Goal: Transaction & Acquisition: Book appointment/travel/reservation

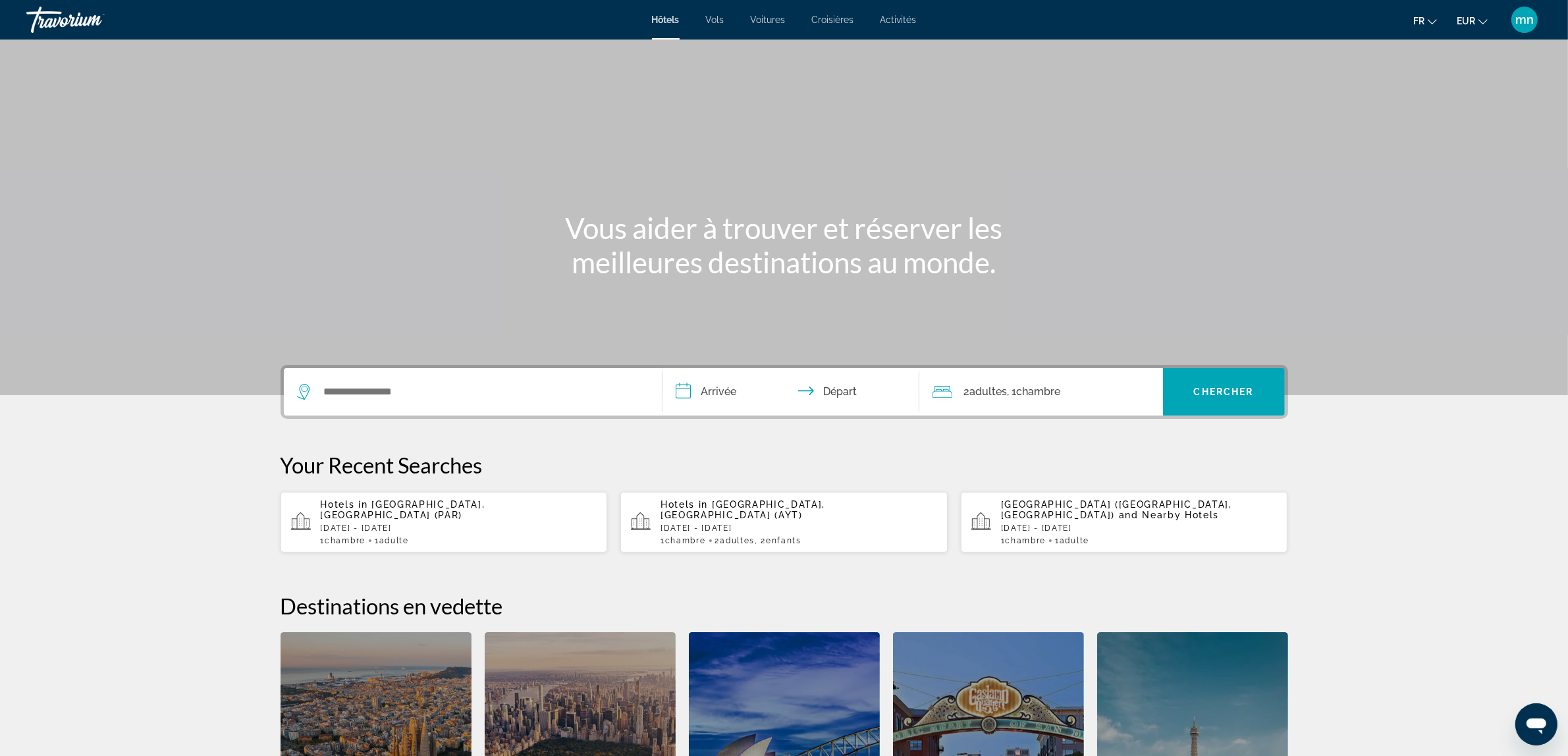
click at [446, 504] on span "[GEOGRAPHIC_DATA], [GEOGRAPHIC_DATA] (PAR)" at bounding box center [403, 510] width 165 height 21
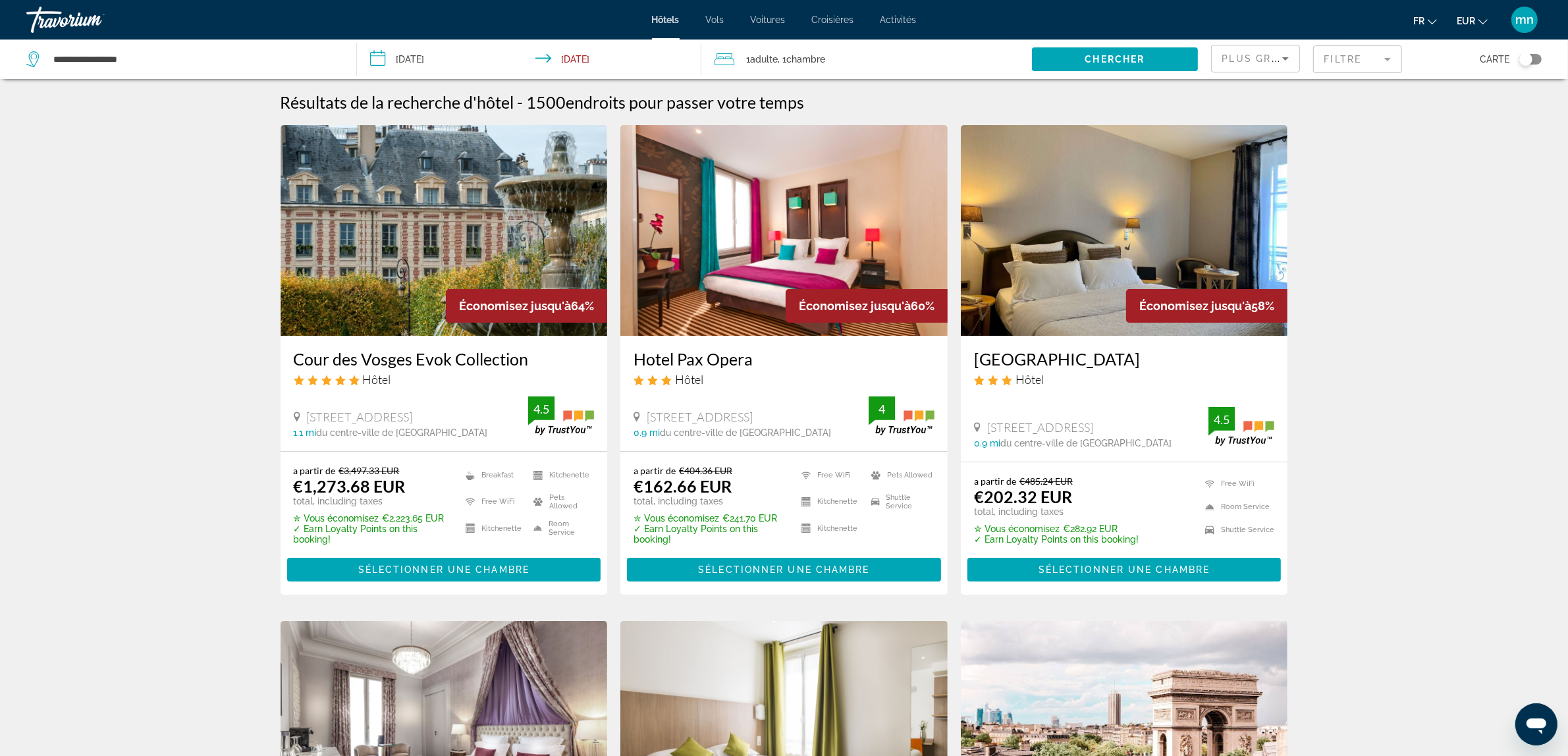
click at [837, 214] on img "Main content" at bounding box center [784, 230] width 328 height 210
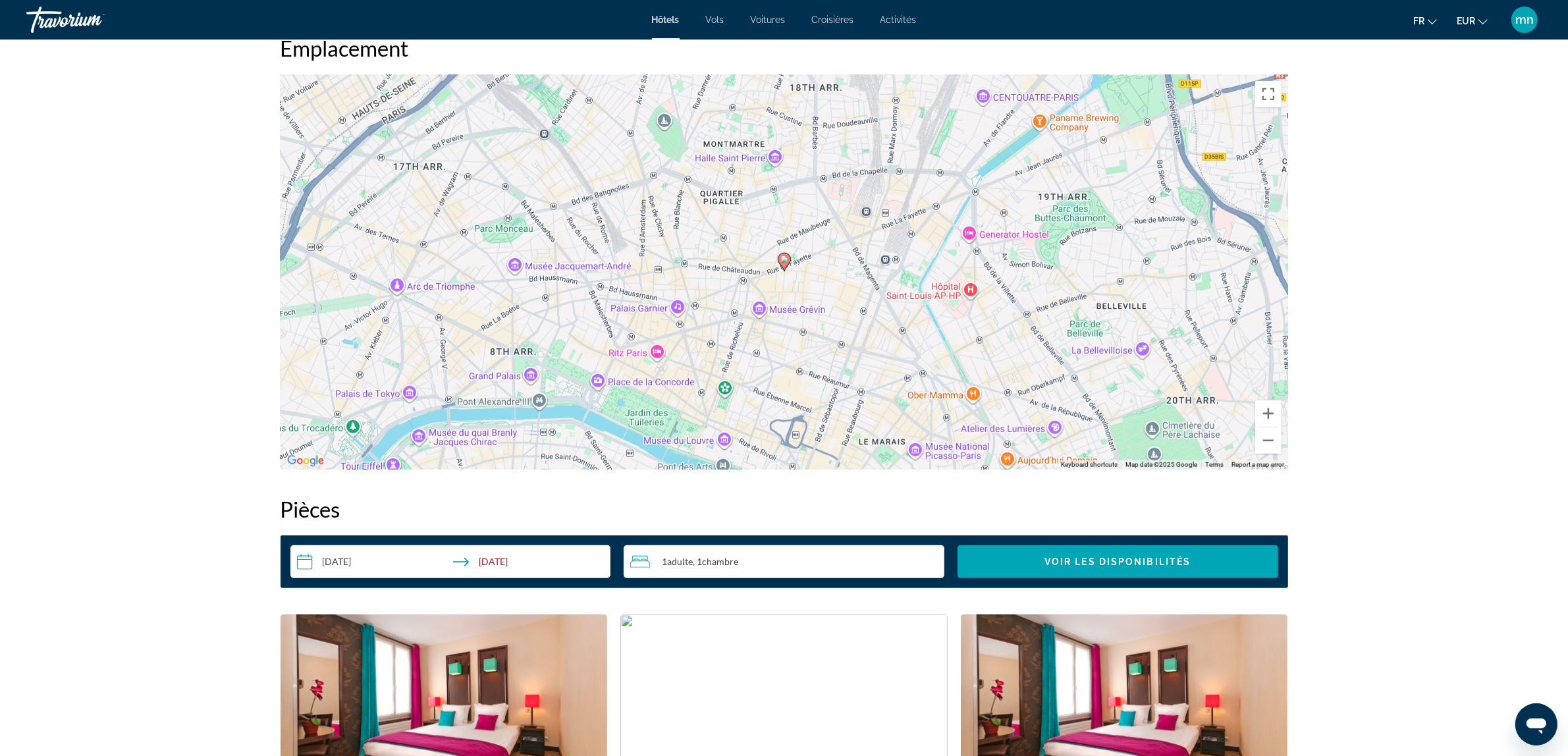
scroll to position [1152, 0]
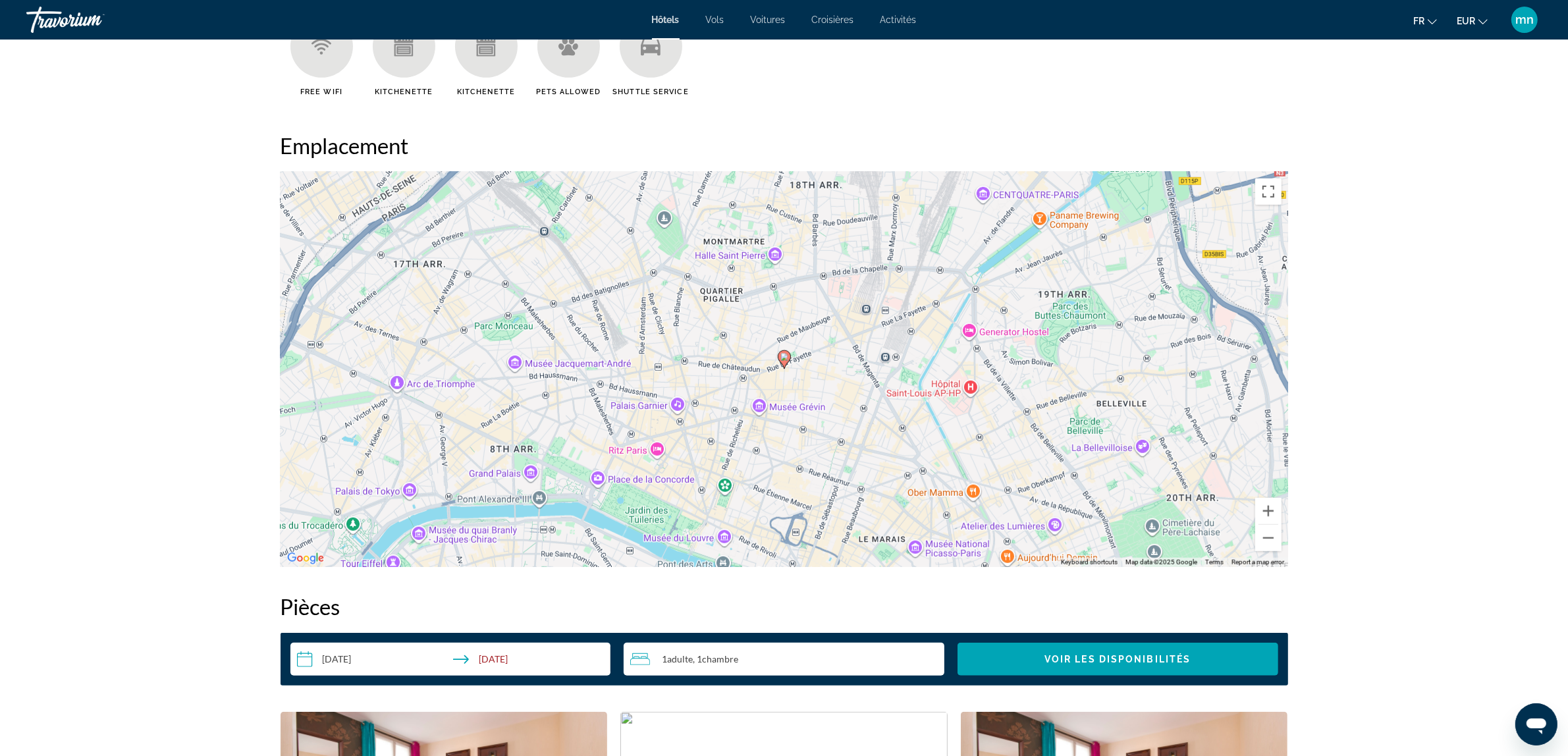
click at [773, 296] on div "To activate drag with keyboard, press Alt + Enter. Once in keyboard drag state,…" at bounding box center [784, 370] width 1008 height 395
click at [785, 397] on div "To activate drag with keyboard, press Alt + Enter. Once in keyboard drag state,…" at bounding box center [784, 370] width 1008 height 395
click at [1276, 507] on button "Zoom in" at bounding box center [1269, 510] width 26 height 26
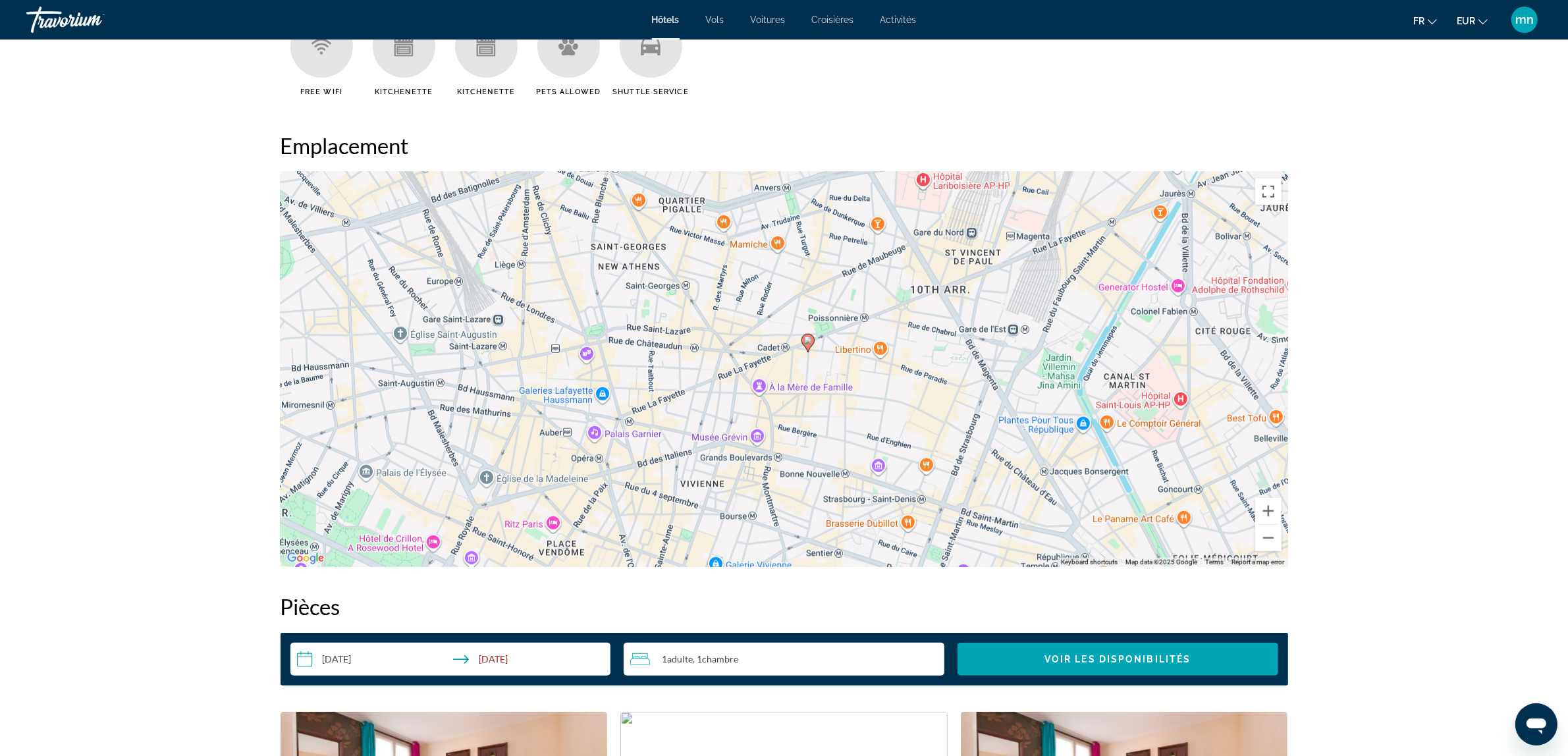
drag, startPoint x: 794, startPoint y: 494, endPoint x: 818, endPoint y: 478, distance: 28.8
click at [818, 478] on div "To activate drag with keyboard, press Alt + Enter. Once in keyboard drag state,…" at bounding box center [784, 370] width 1008 height 395
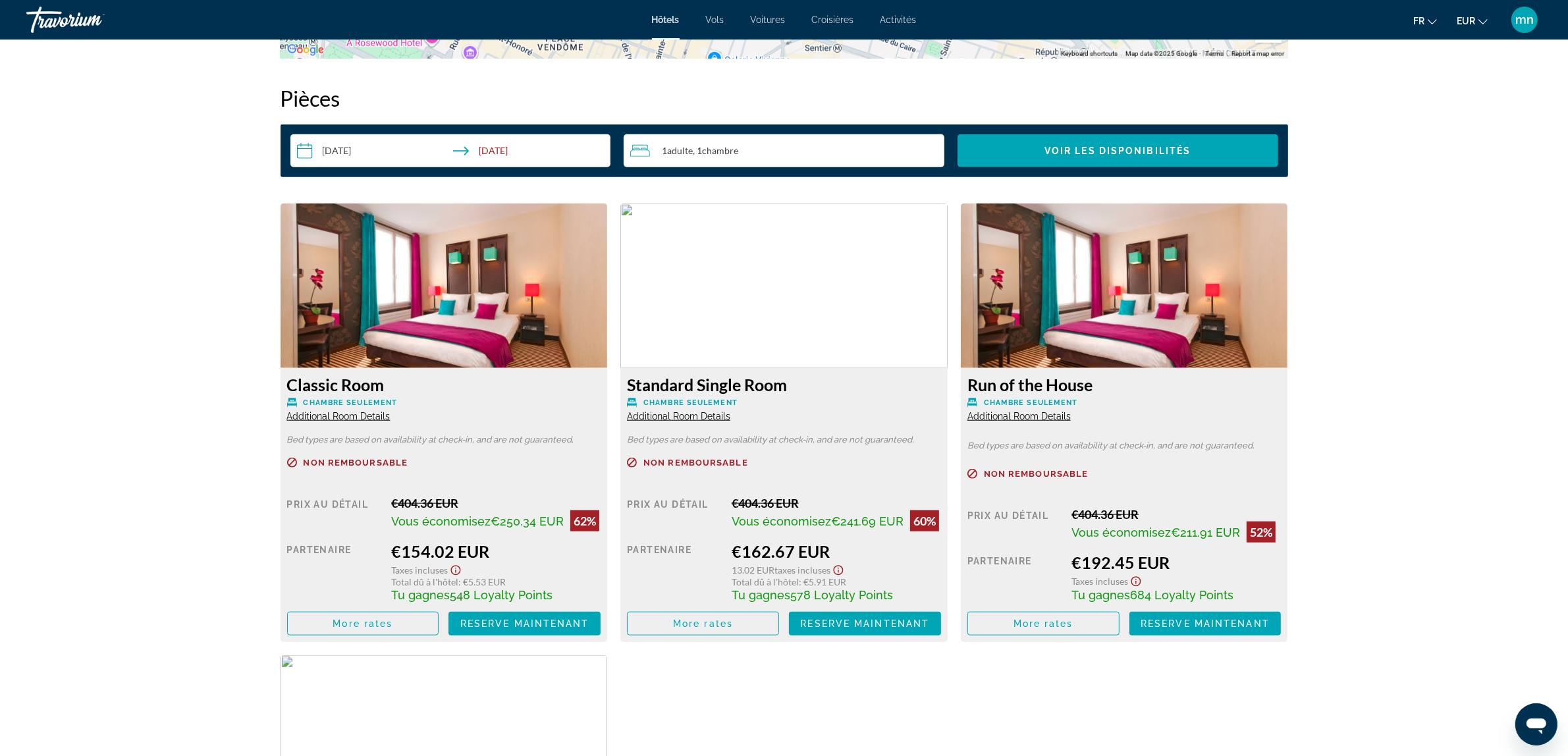
scroll to position [1667, 0]
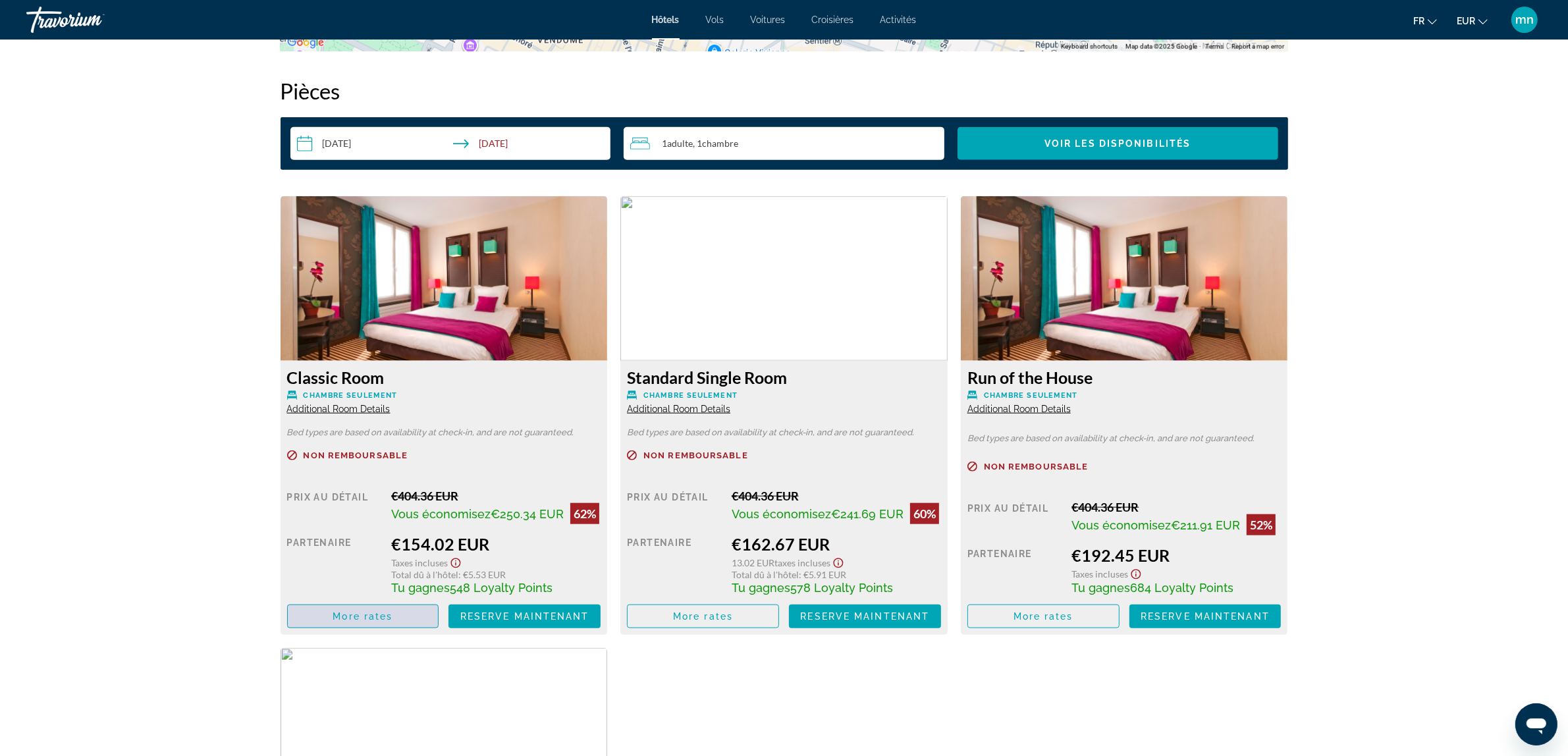
click at [364, 624] on span "Main content" at bounding box center [363, 616] width 151 height 31
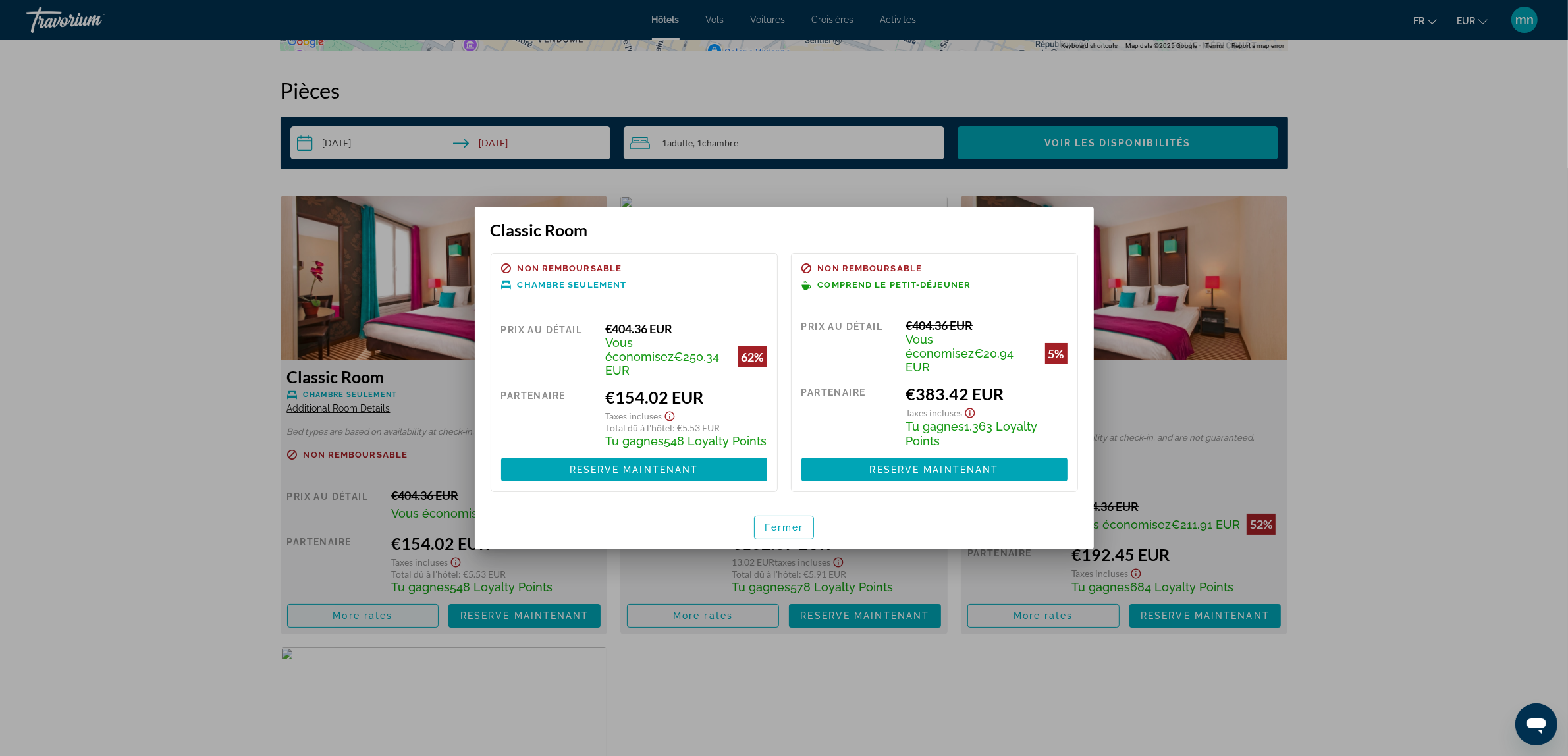
scroll to position [0, 0]
click at [780, 679] on div at bounding box center [784, 378] width 1568 height 756
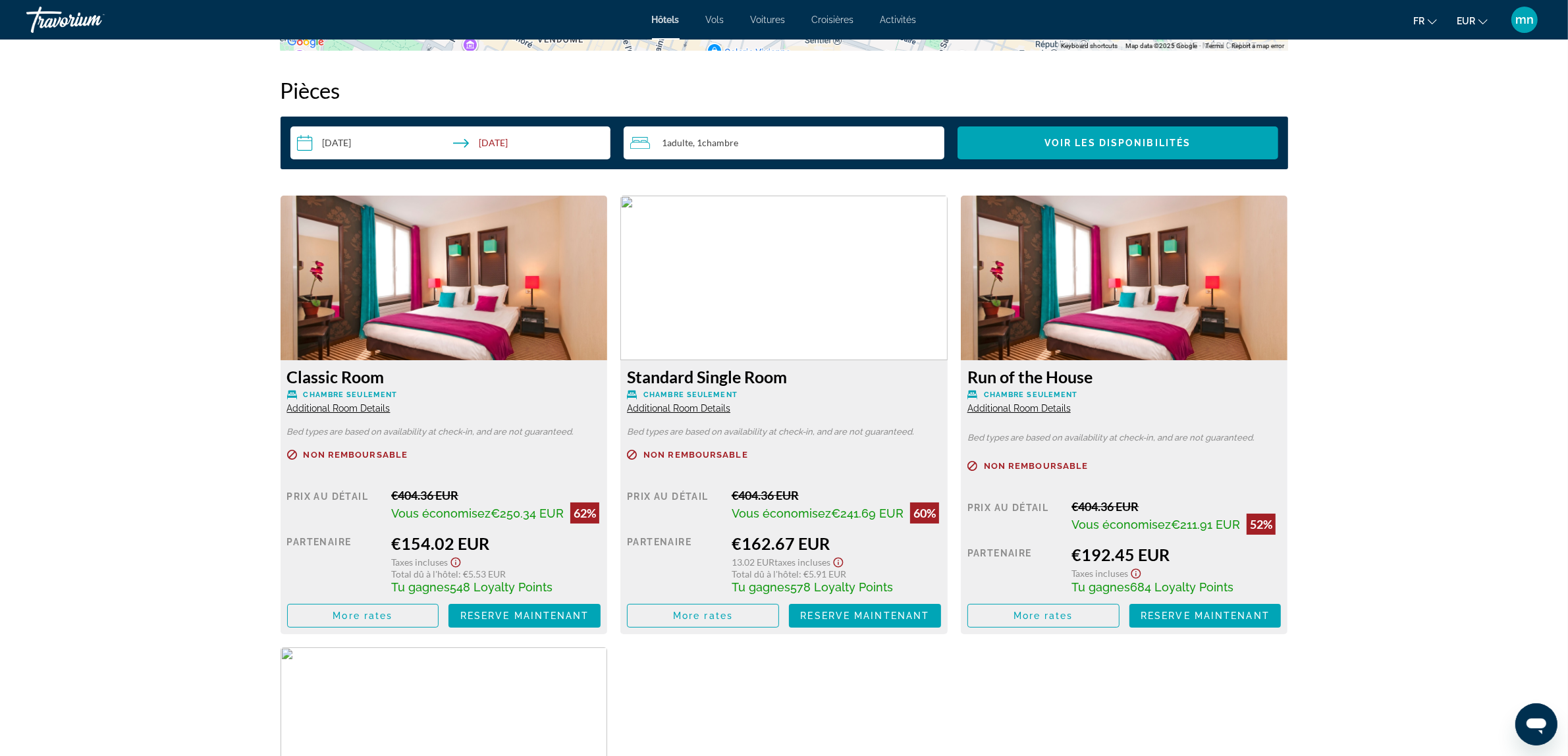
scroll to position [1667, 0]
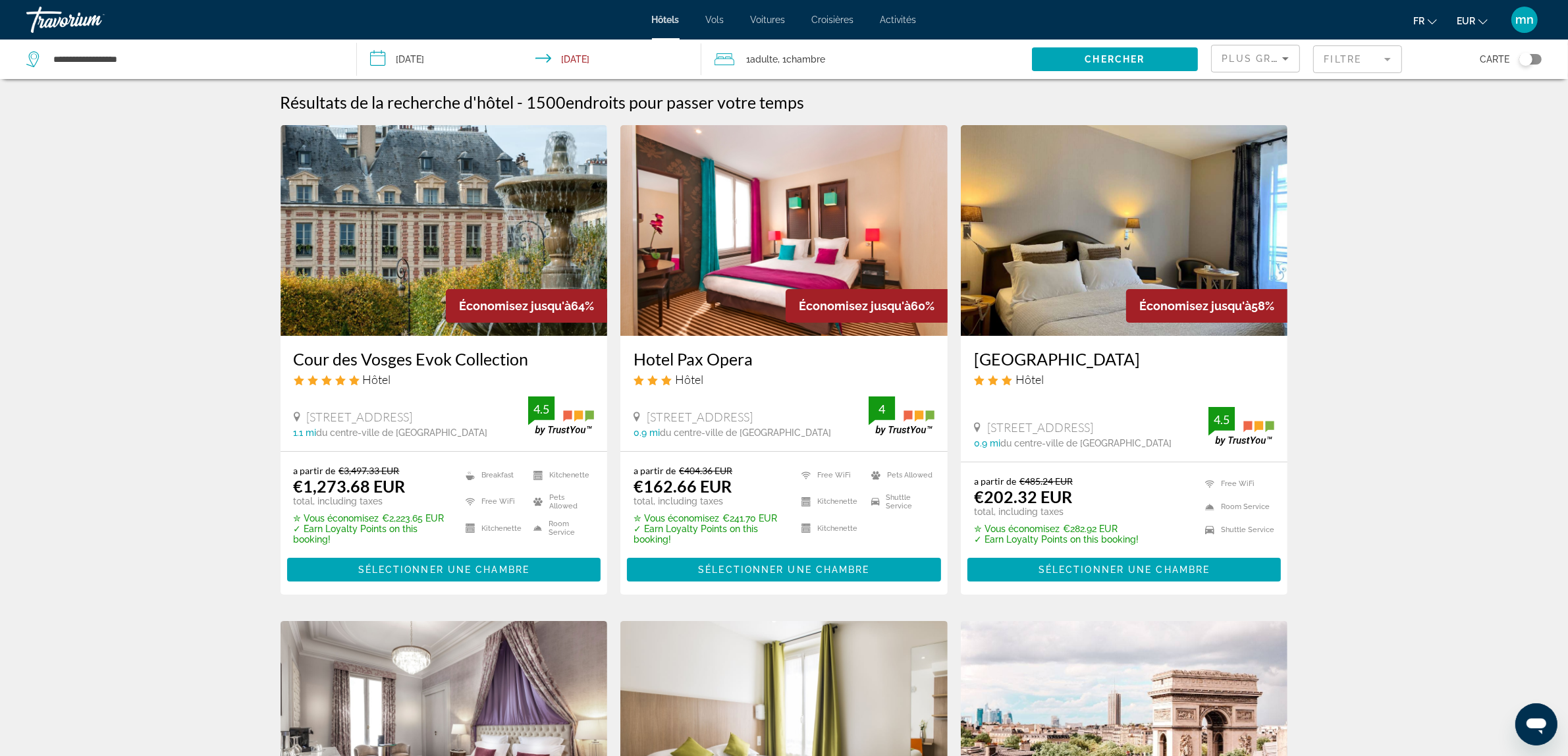
click at [1338, 58] on mat-form-field "Filtre" at bounding box center [1357, 59] width 89 height 28
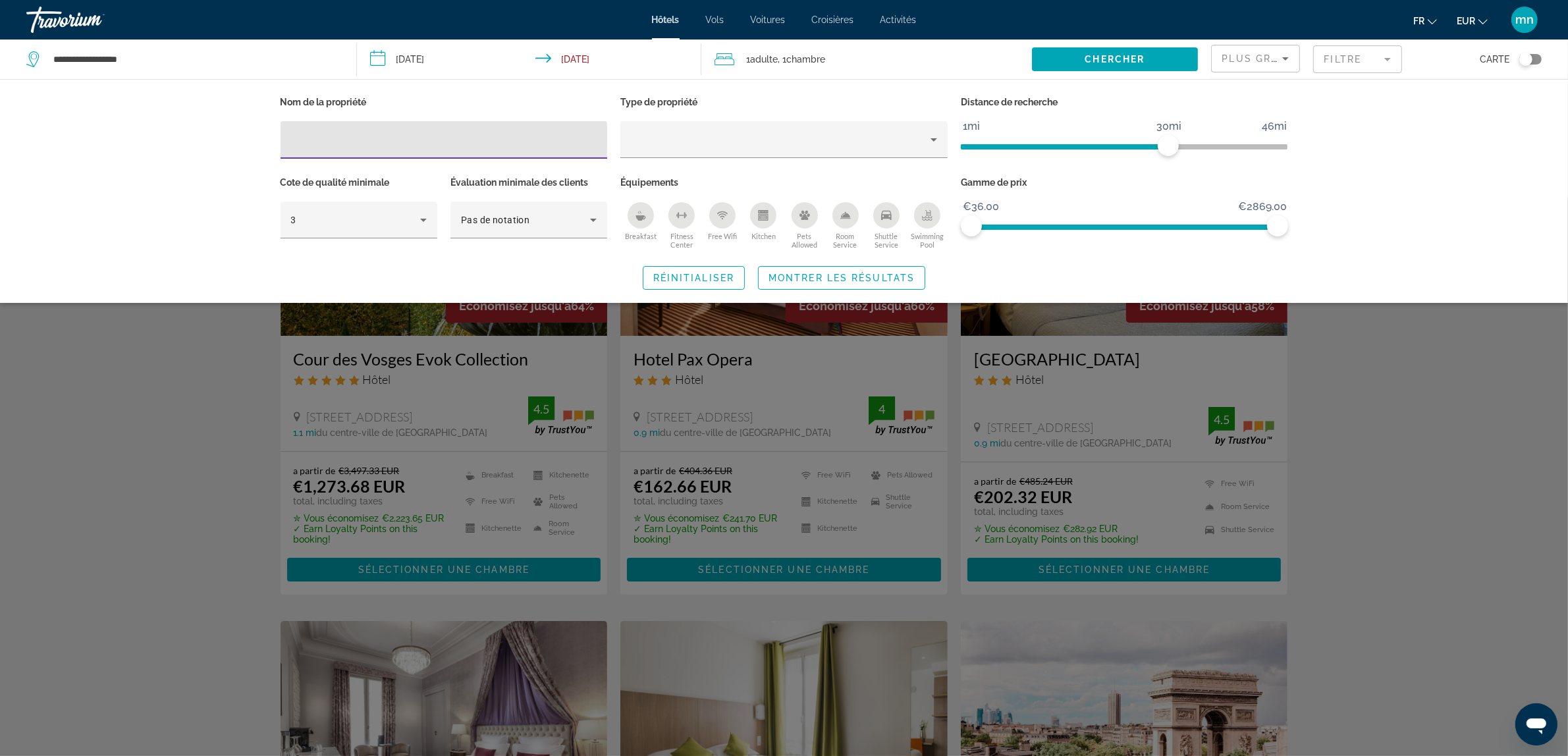
click at [640, 220] on div "Breakfast" at bounding box center [641, 215] width 26 height 26
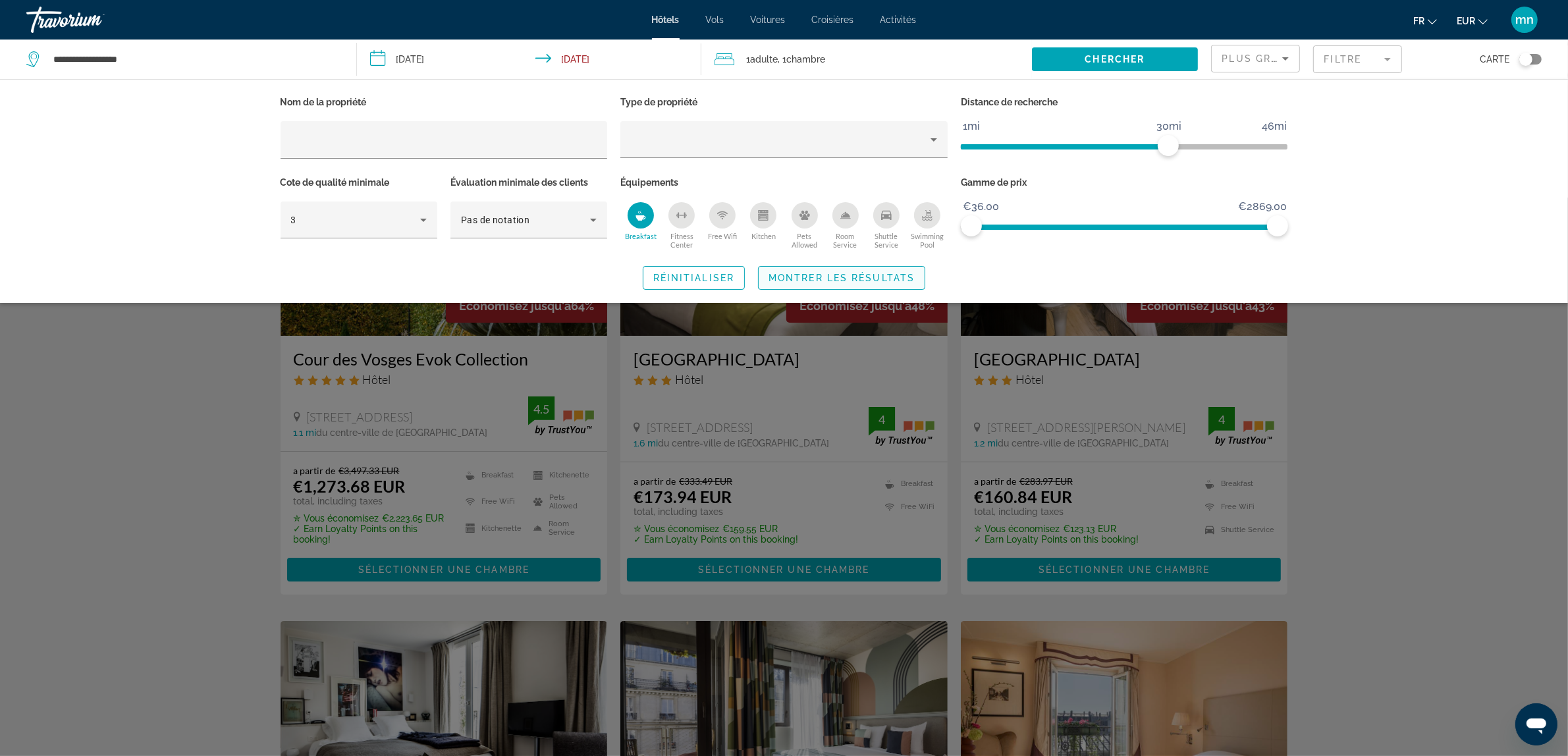
click at [897, 286] on span "Search widget" at bounding box center [841, 277] width 166 height 31
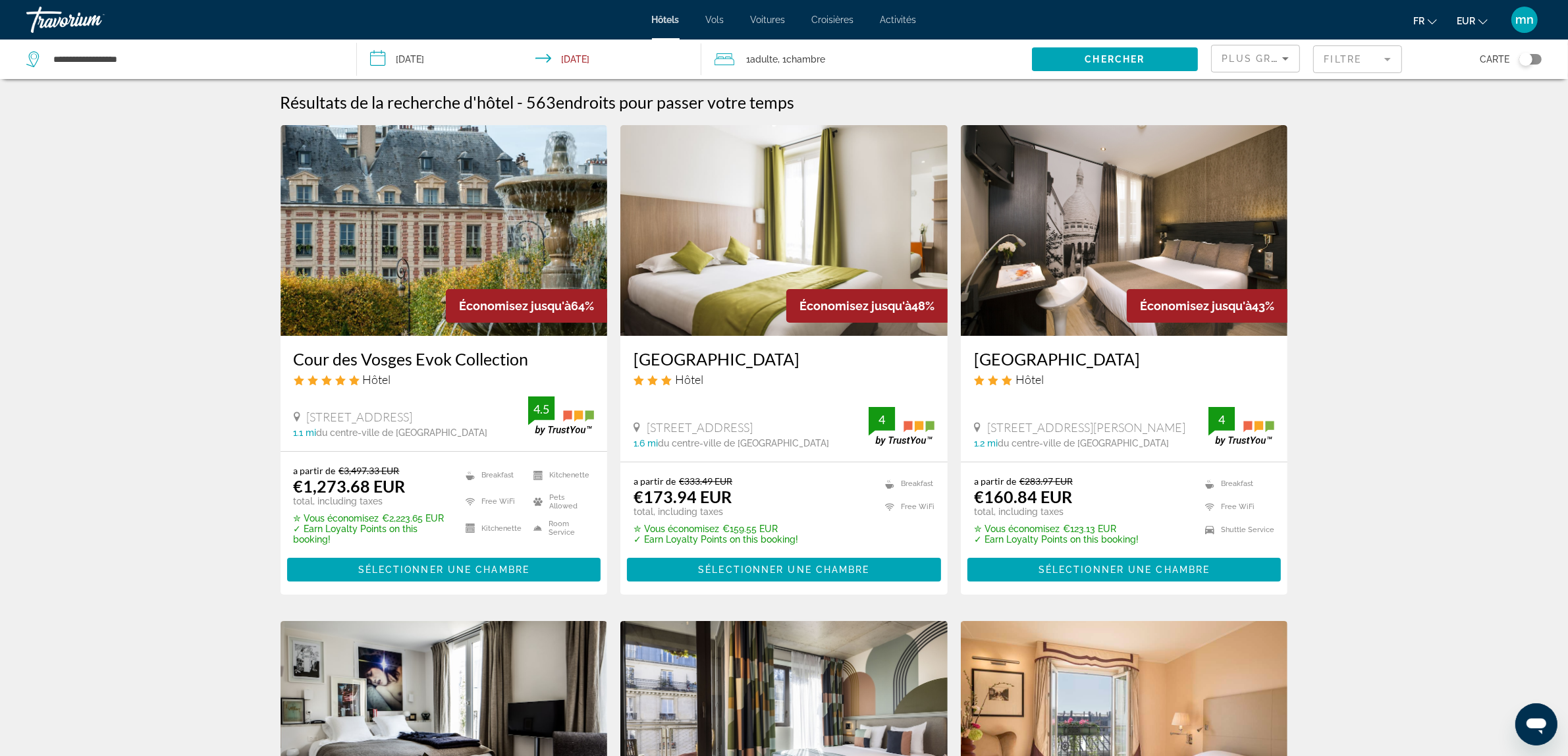
click at [1158, 207] on img "Main content" at bounding box center [1125, 230] width 328 height 210
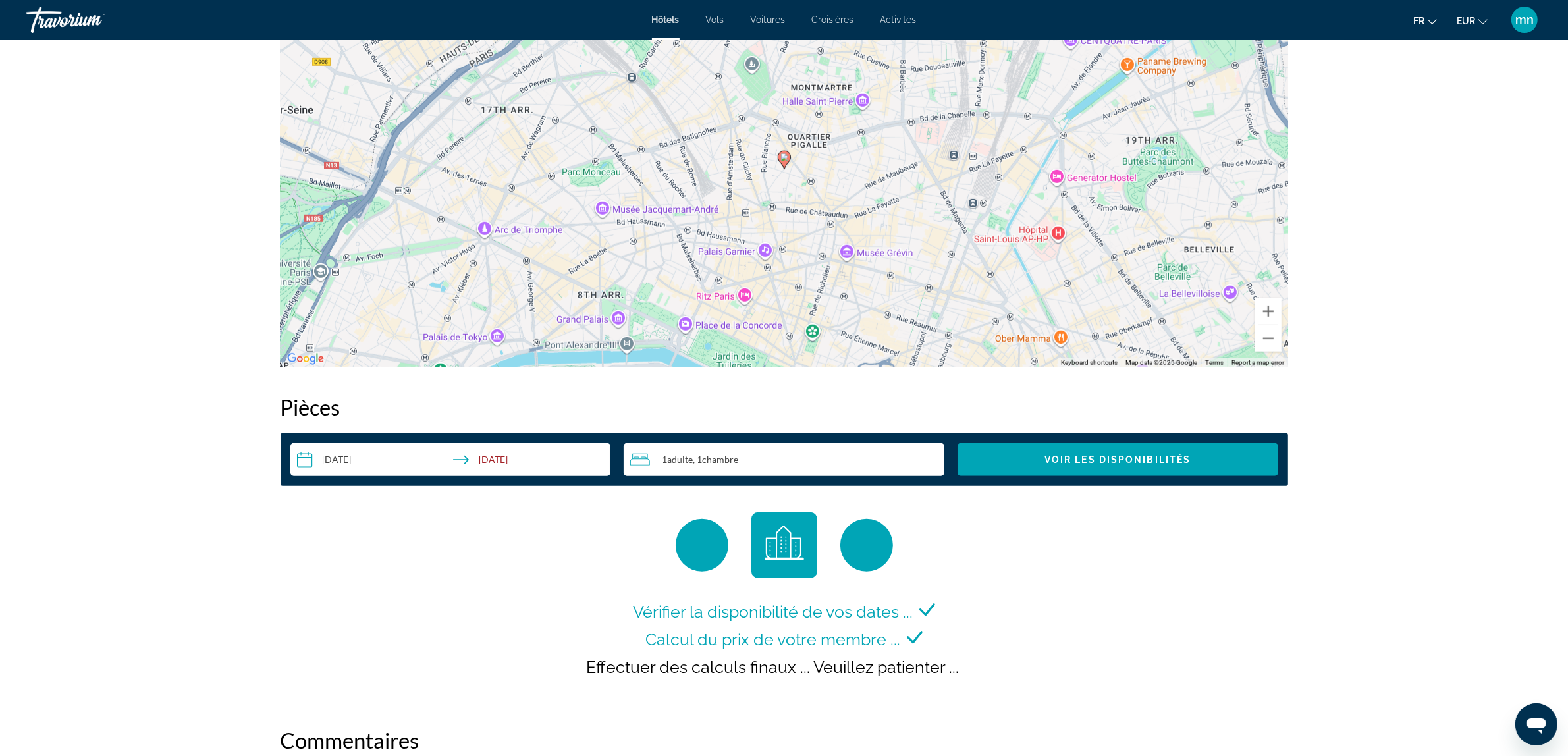
scroll to position [1350, 0]
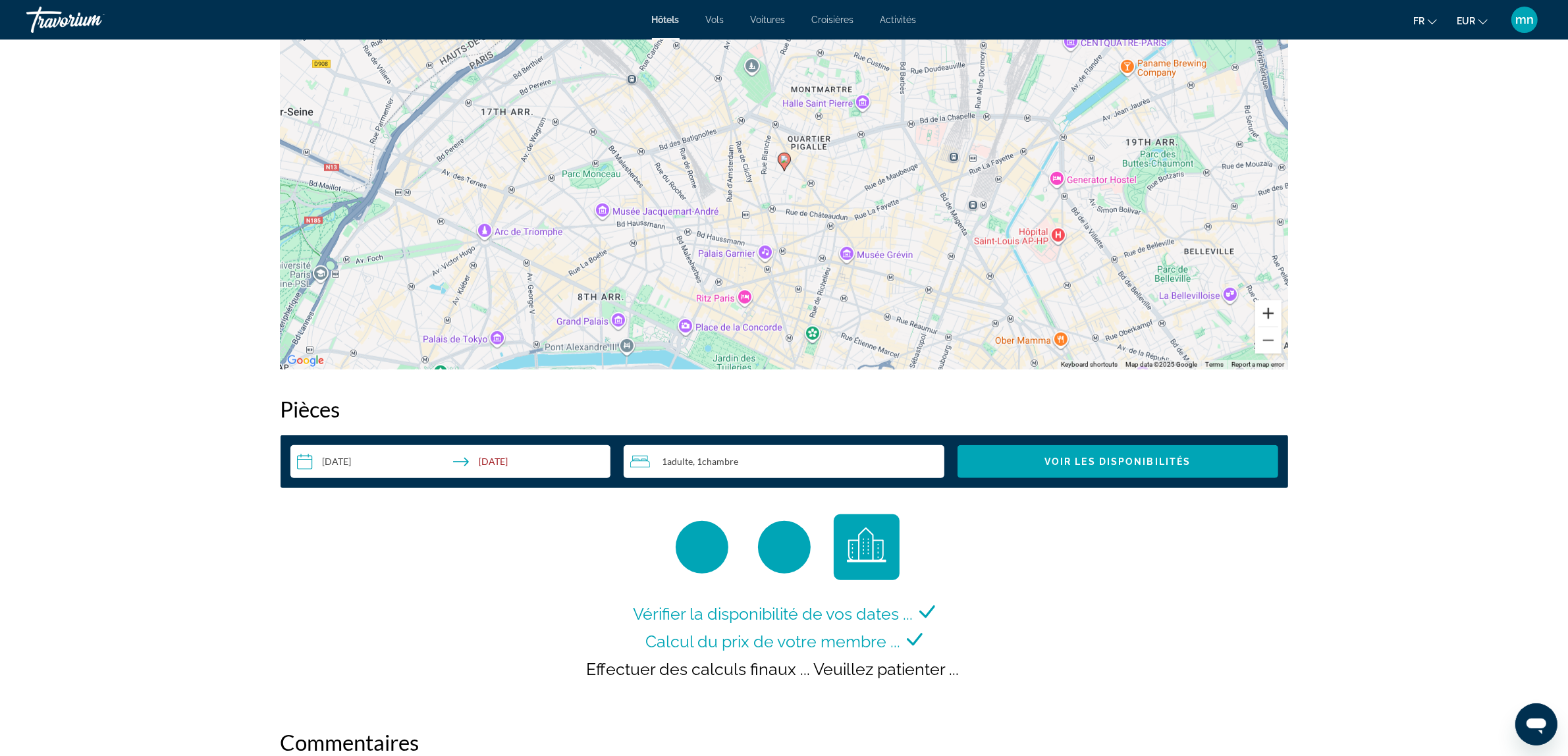
click at [1269, 317] on button "Zoom in" at bounding box center [1269, 313] width 26 height 26
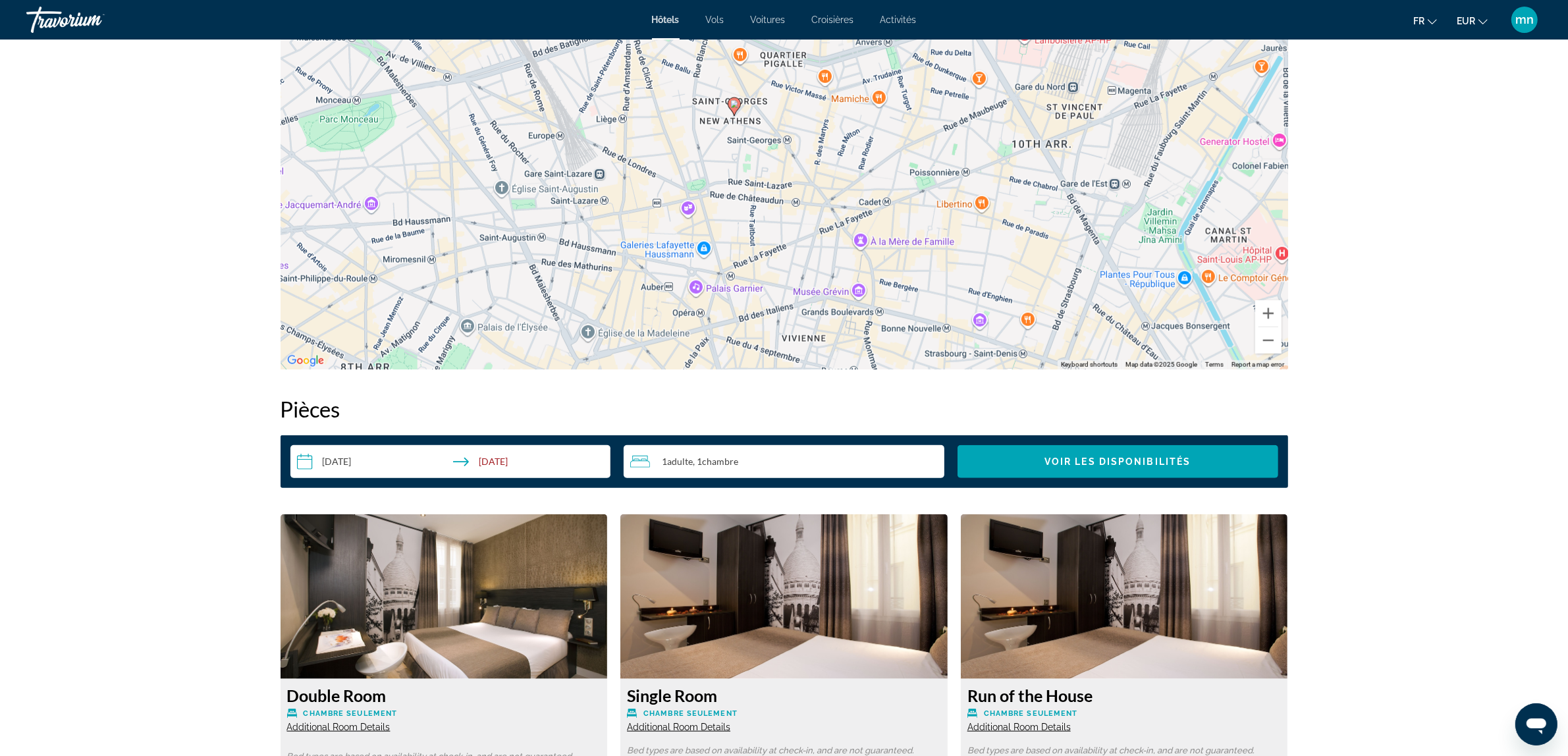
drag, startPoint x: 1083, startPoint y: 321, endPoint x: 1031, endPoint y: 265, distance: 76.4
click at [1031, 265] on div "To activate drag with keyboard, press Alt + Enter. Once in keyboard drag state,…" at bounding box center [784, 171] width 1008 height 395
click at [1431, 530] on div "prev next [GEOGRAPHIC_DATA], , [GEOGRAPHIC_DATA] 4 Adresse [STREET_ADDRESS][PER…" at bounding box center [784, 406] width 1568 height 3433
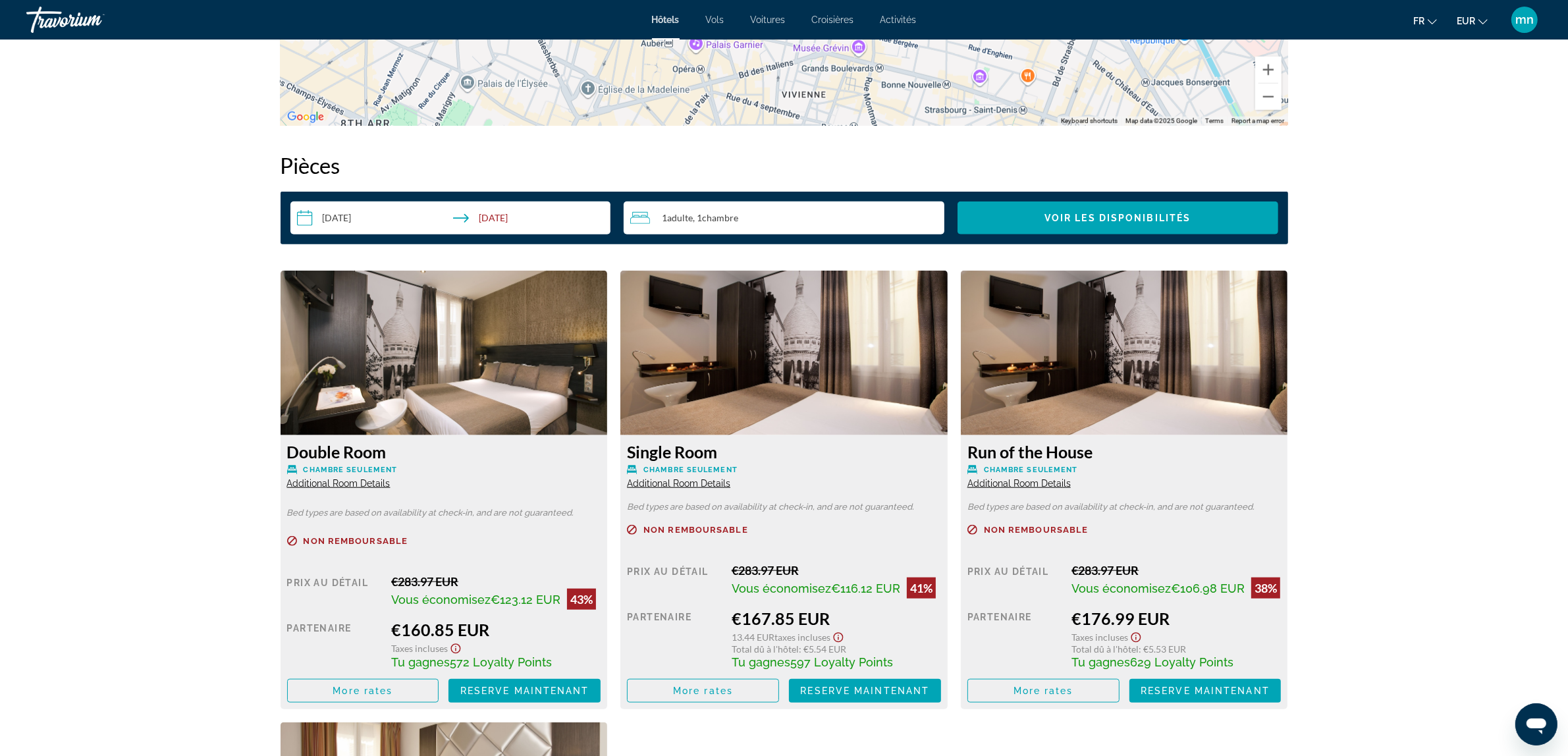
scroll to position [1613, 0]
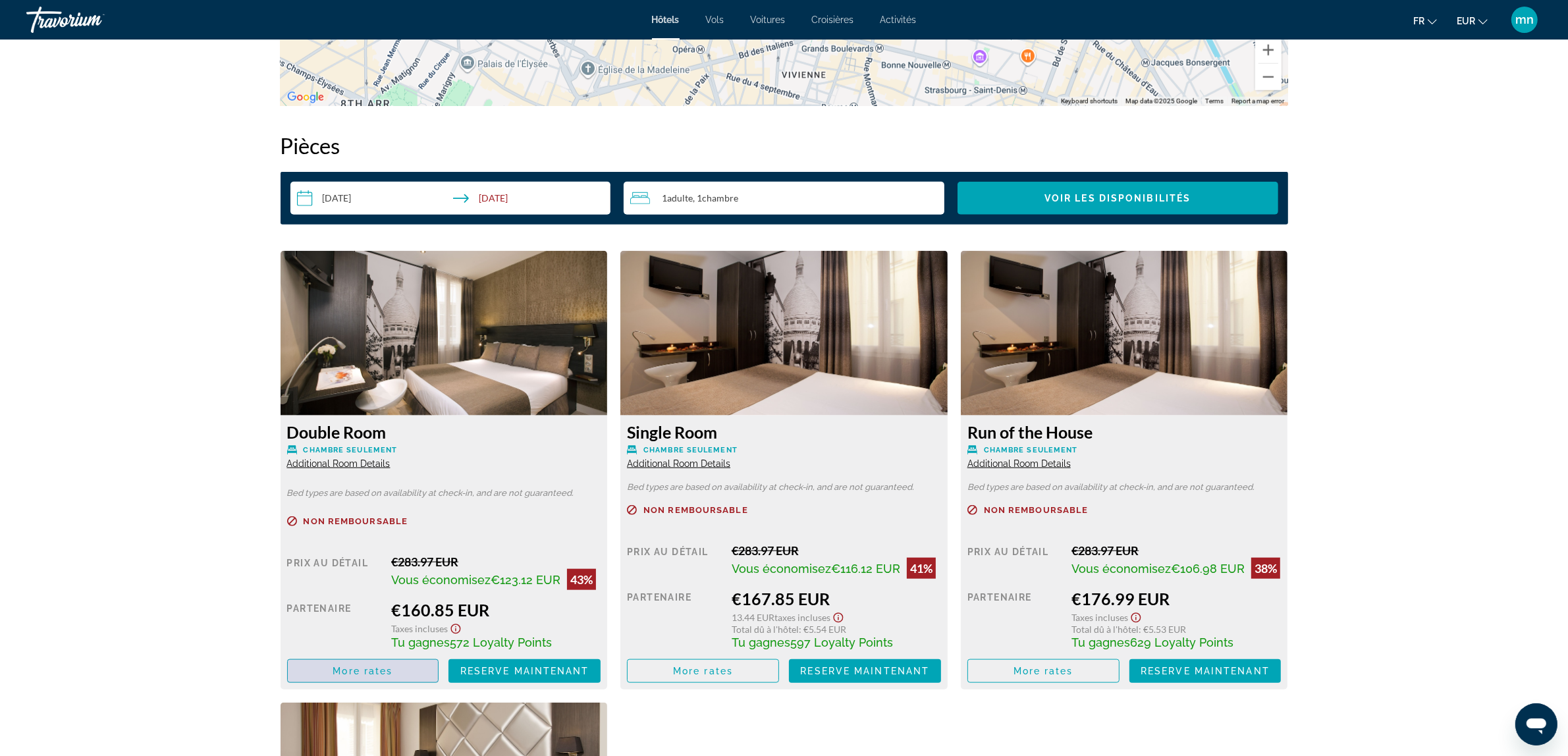
click at [408, 666] on span "Main content" at bounding box center [363, 670] width 151 height 31
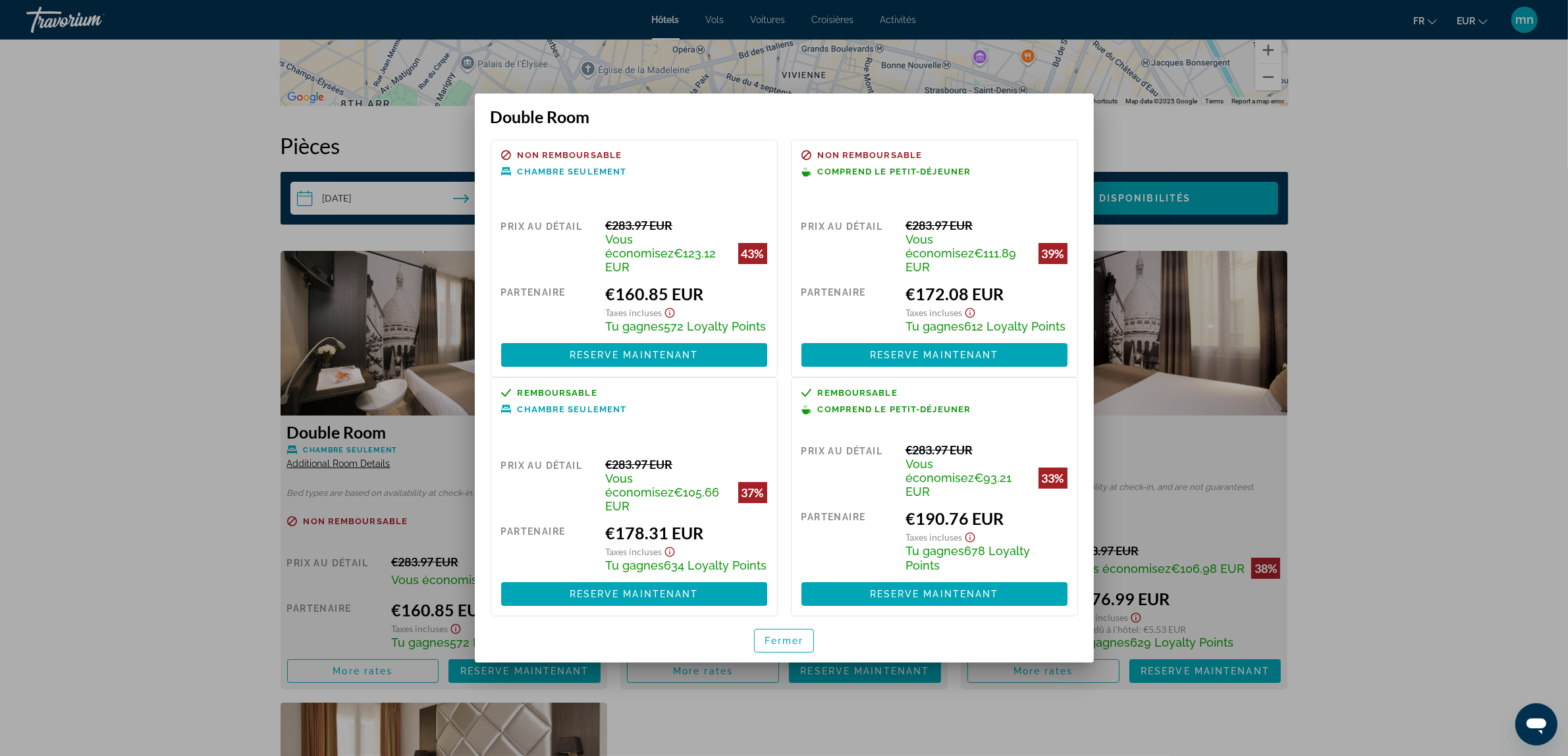
click at [232, 505] on div at bounding box center [784, 378] width 1568 height 756
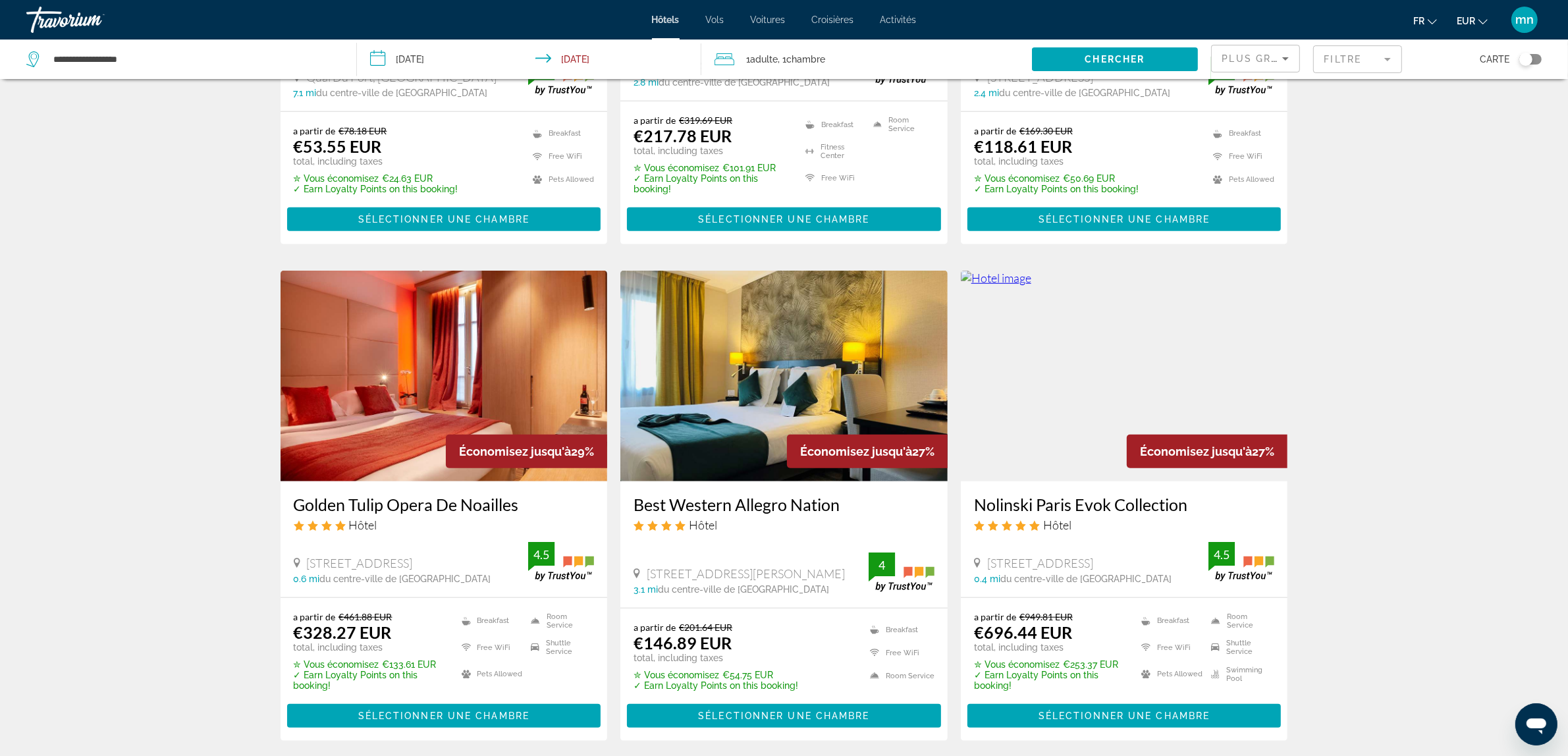
scroll to position [1383, 0]
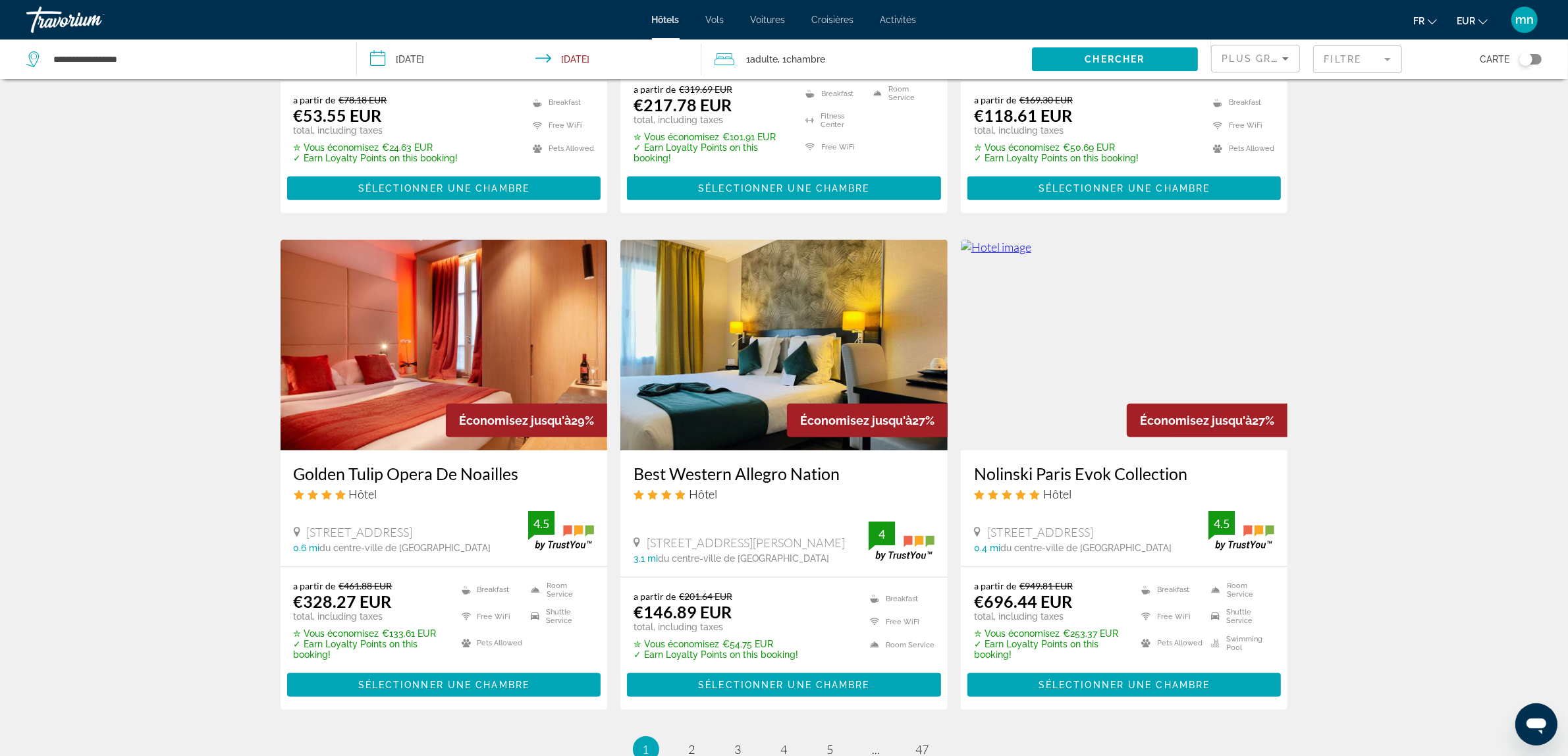
click at [1534, 61] on div "Toggle map" at bounding box center [1530, 60] width 22 height 11
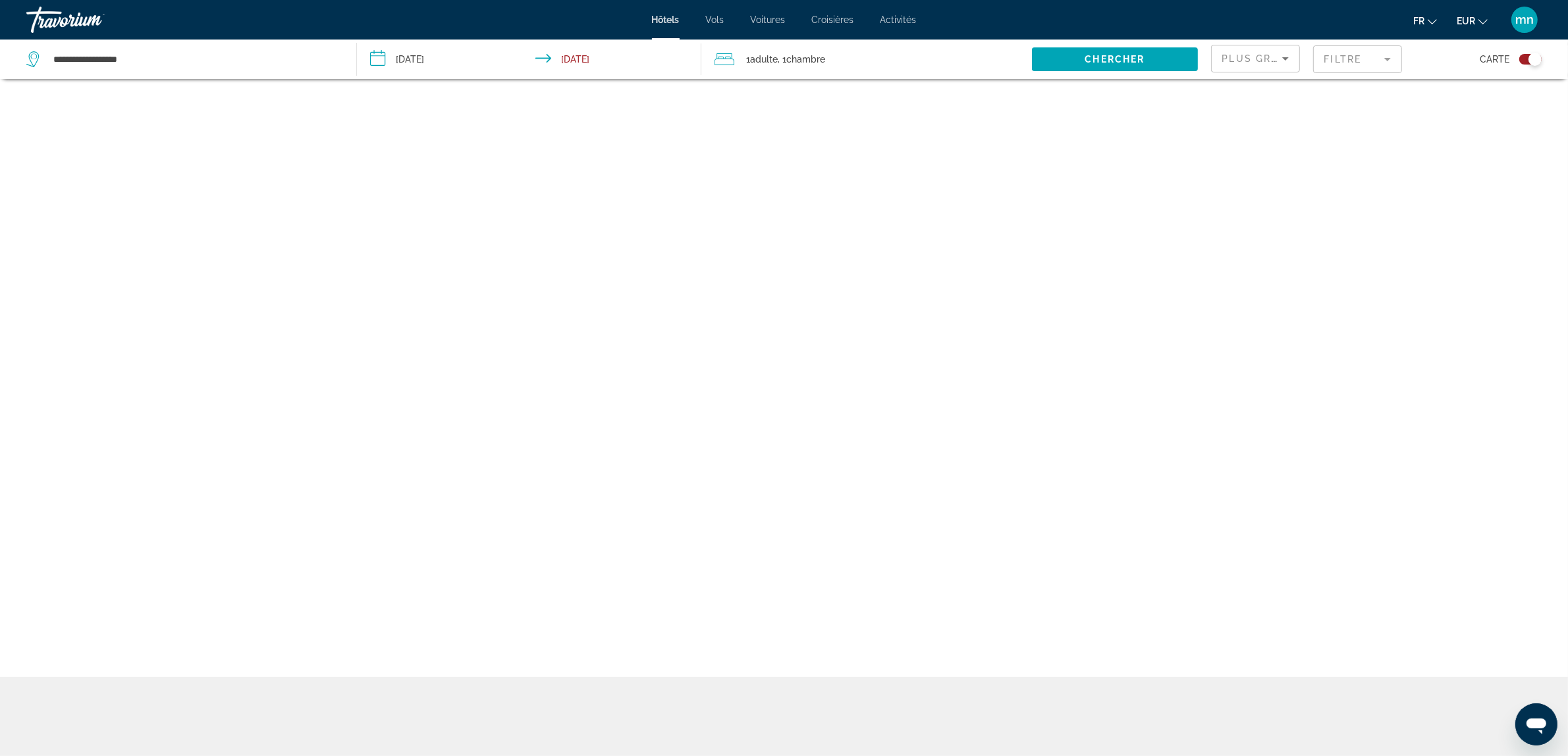
scroll to position [79, 0]
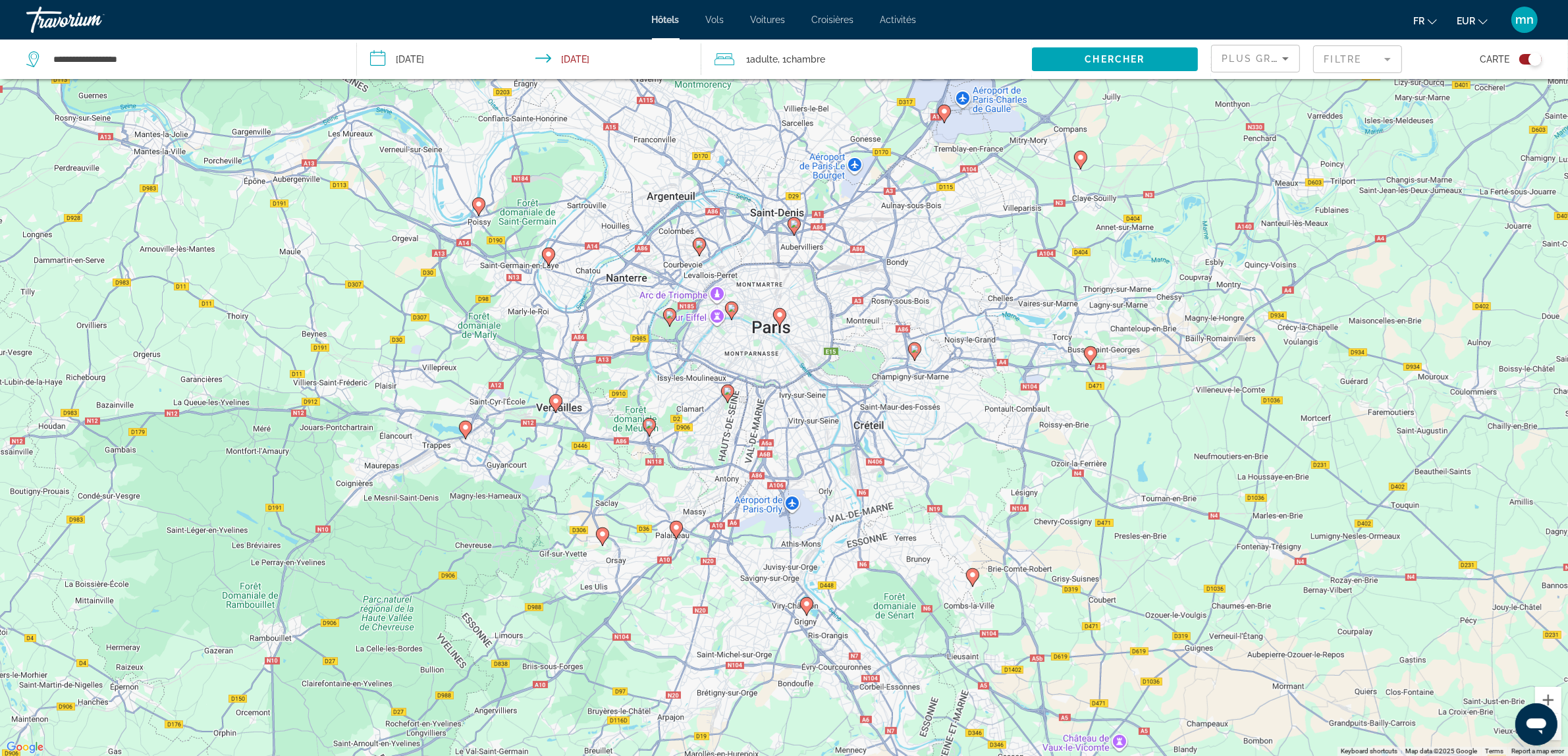
click at [781, 316] on image "Main content" at bounding box center [779, 314] width 8 height 8
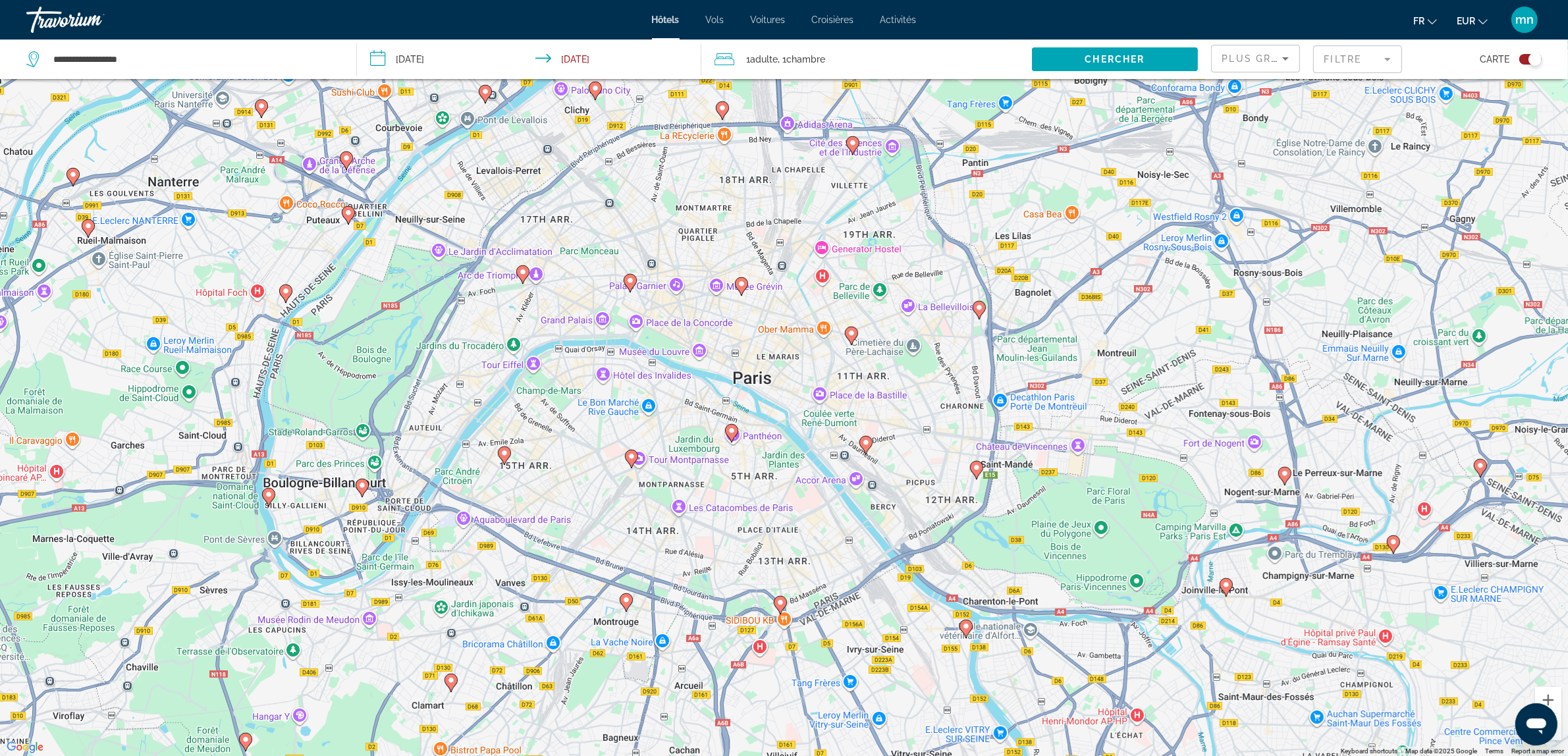
click at [738, 283] on icon "Main content" at bounding box center [740, 286] width 11 height 17
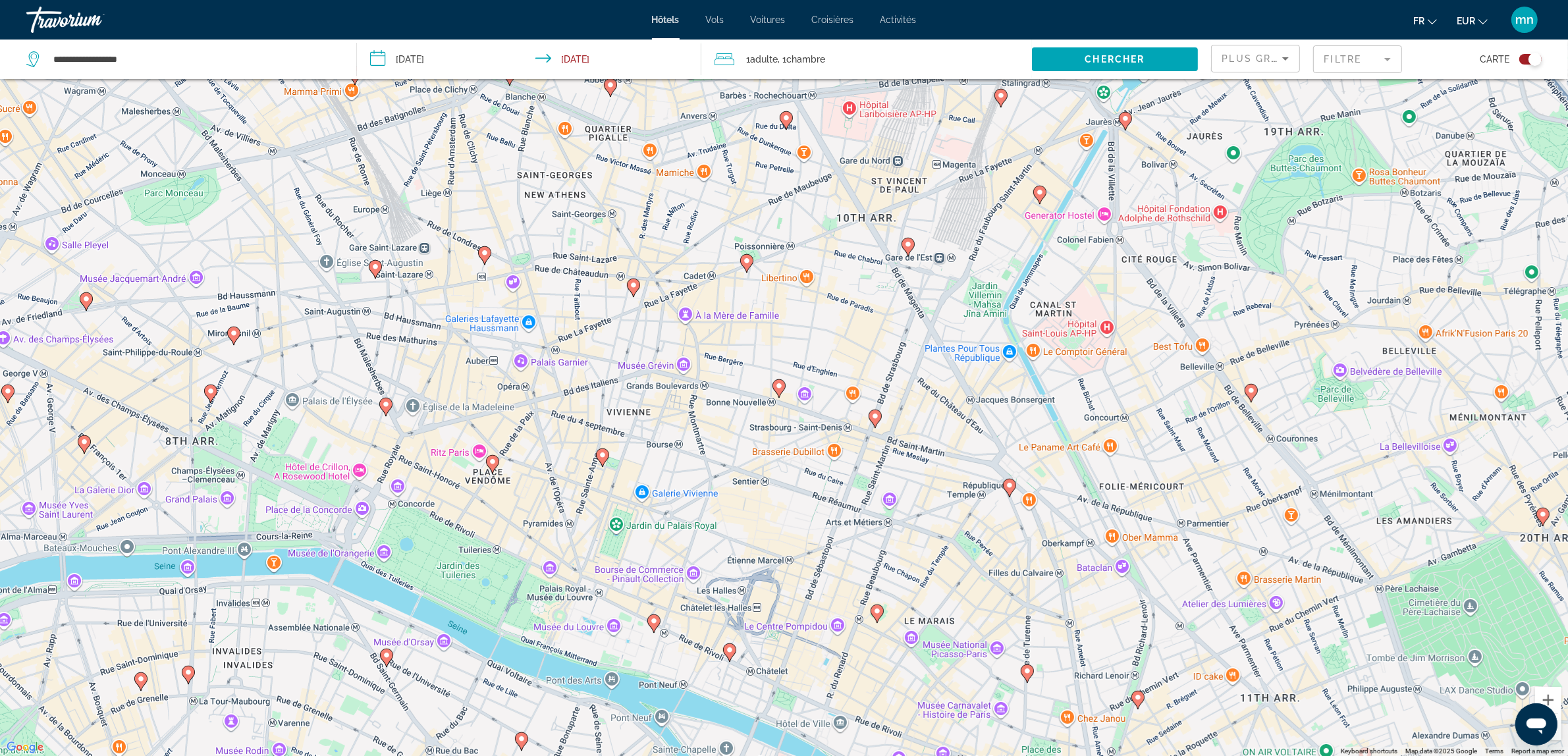
click at [779, 396] on icon "Main content" at bounding box center [778, 388] width 11 height 17
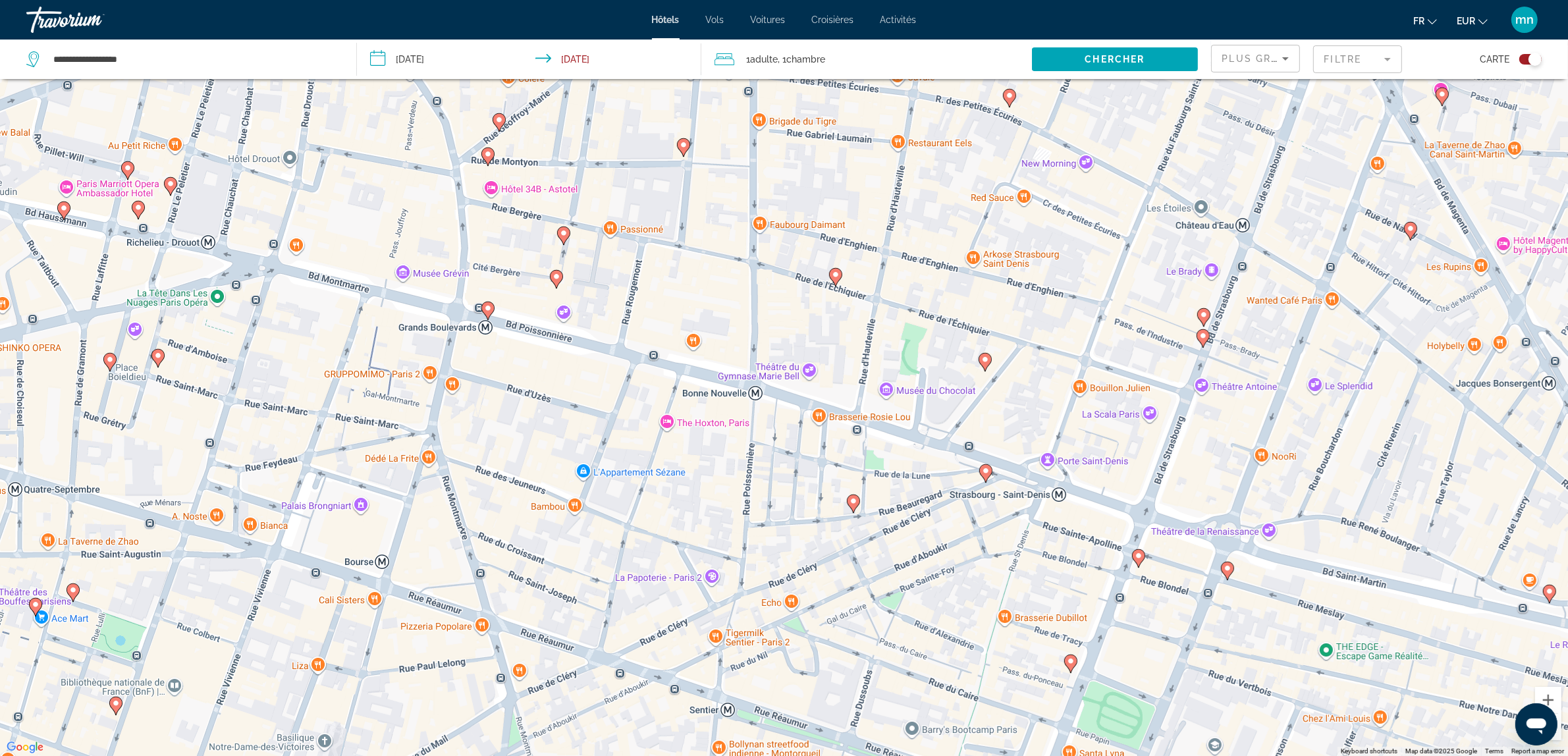
click at [838, 278] on image "Main content" at bounding box center [836, 275] width 8 height 8
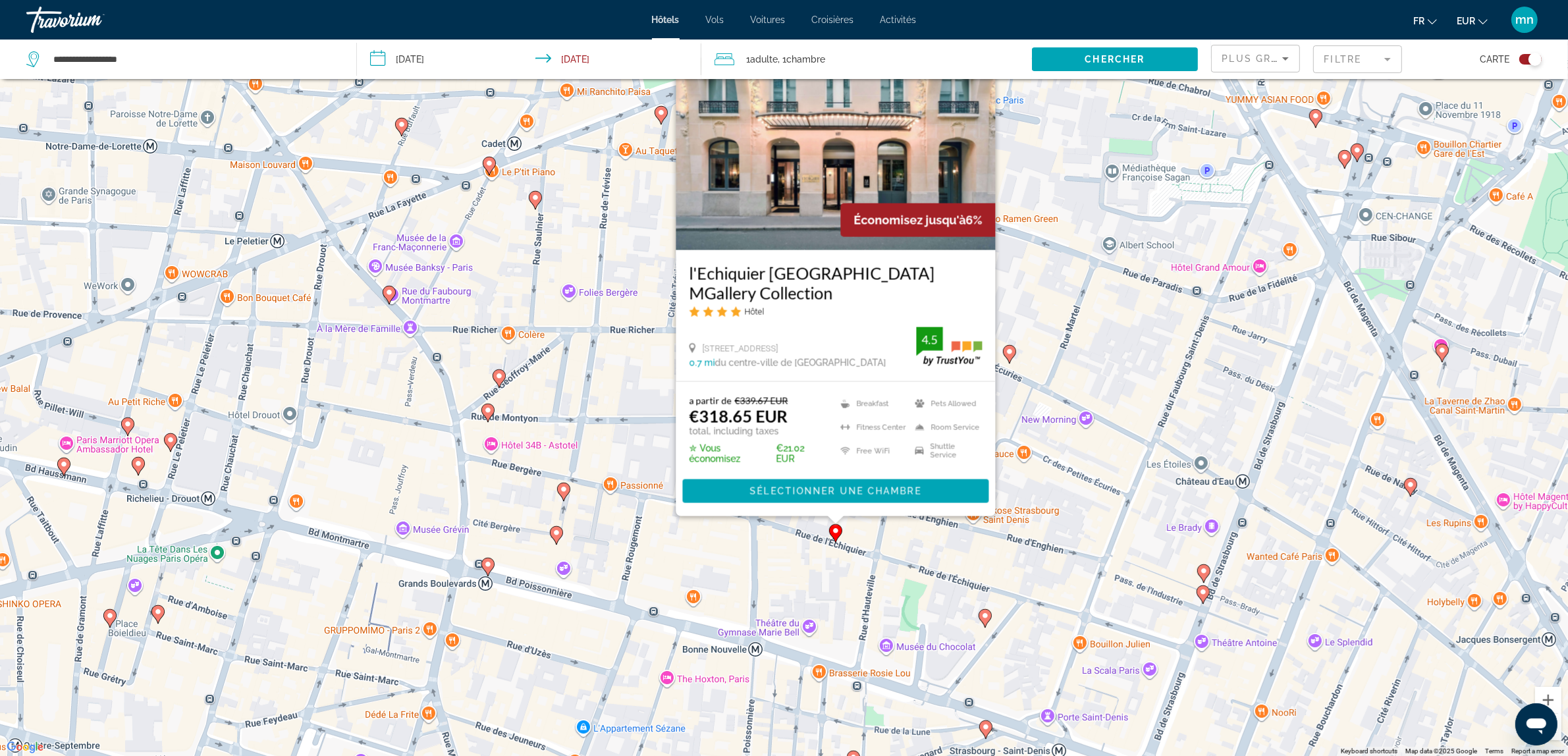
click at [501, 380] on image "Main content" at bounding box center [499, 376] width 8 height 8
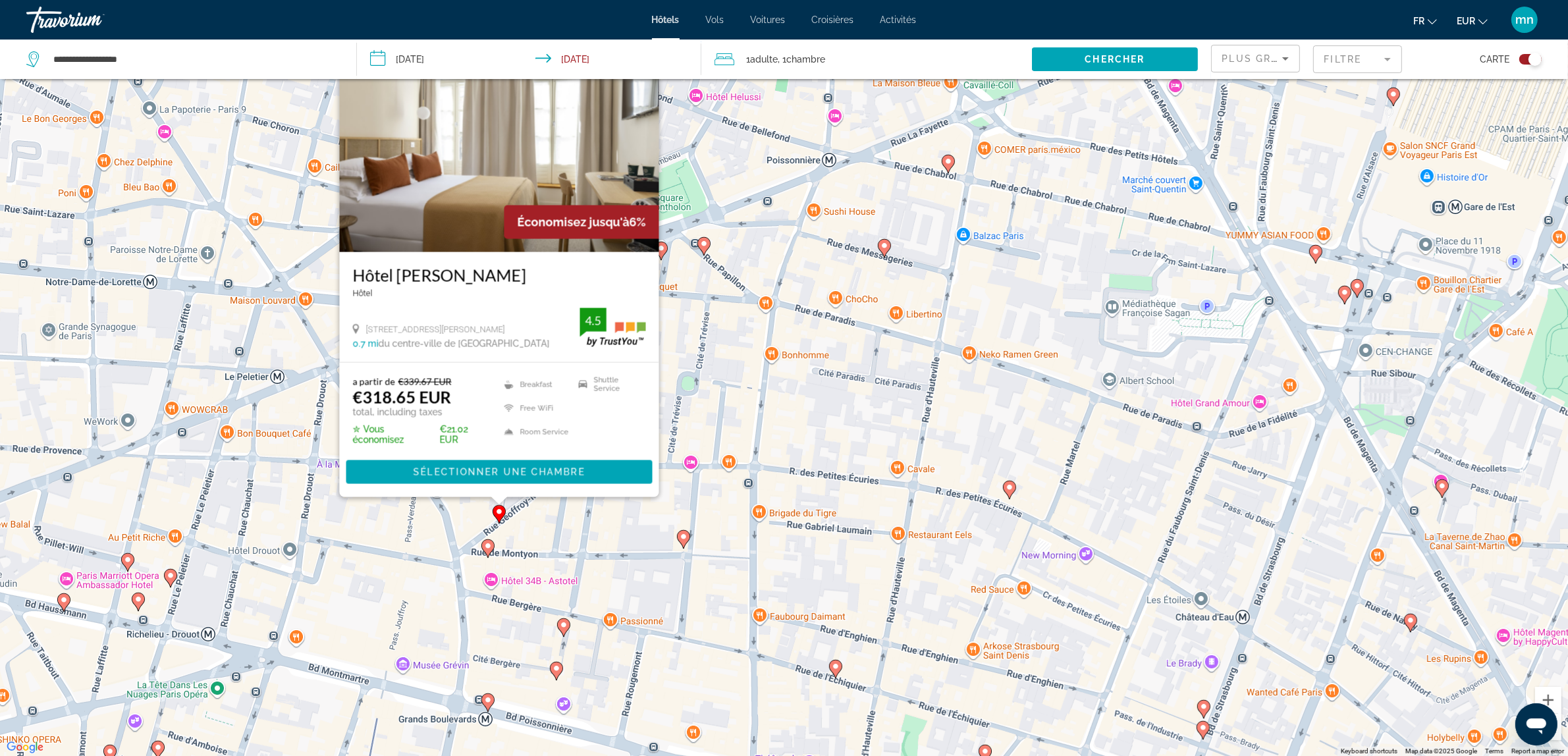
click at [492, 552] on gmp-advanced-marker "Main content" at bounding box center [488, 549] width 13 height 20
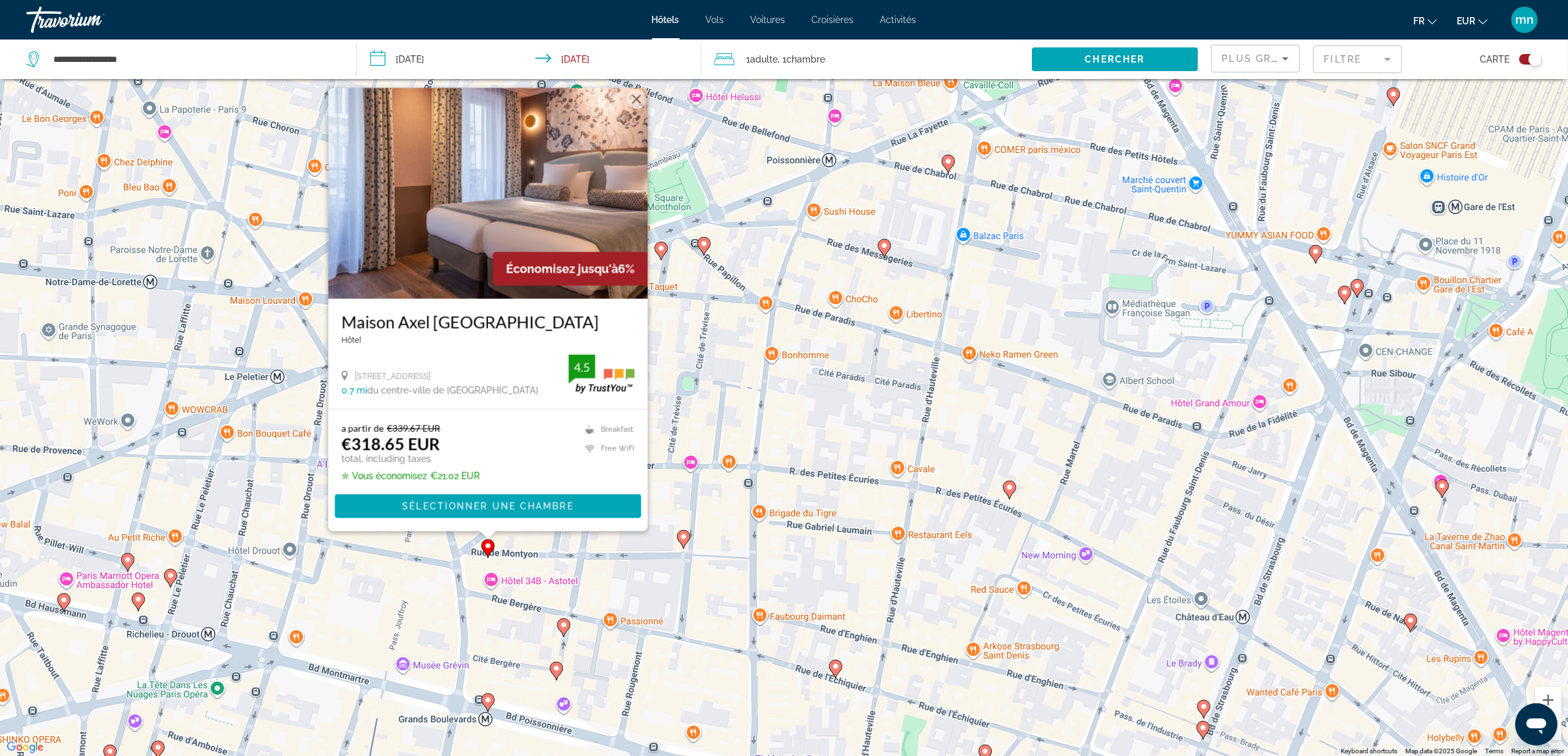
click at [564, 627] on image "Main content" at bounding box center [564, 624] width 8 height 8
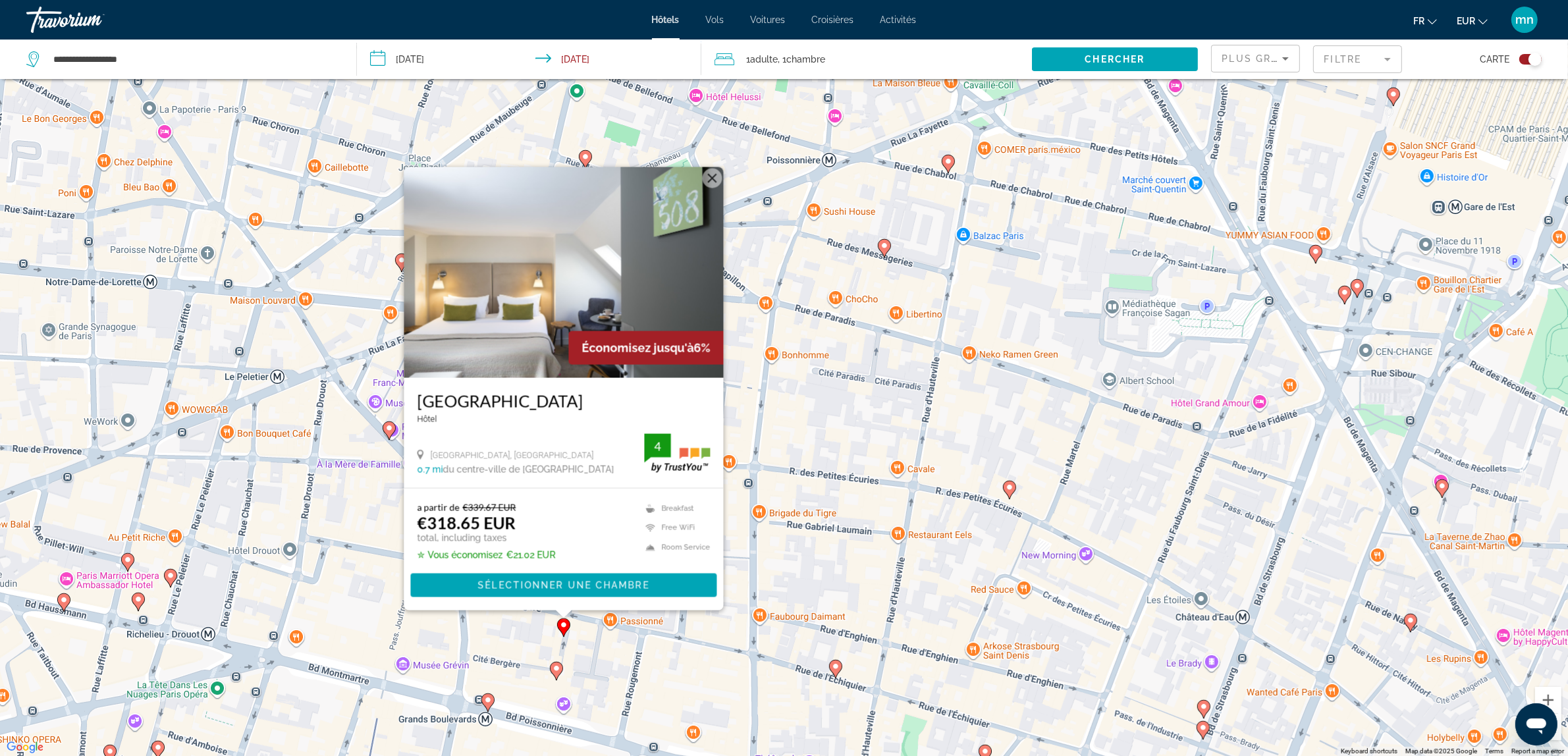
click at [555, 672] on image "Main content" at bounding box center [557, 668] width 8 height 8
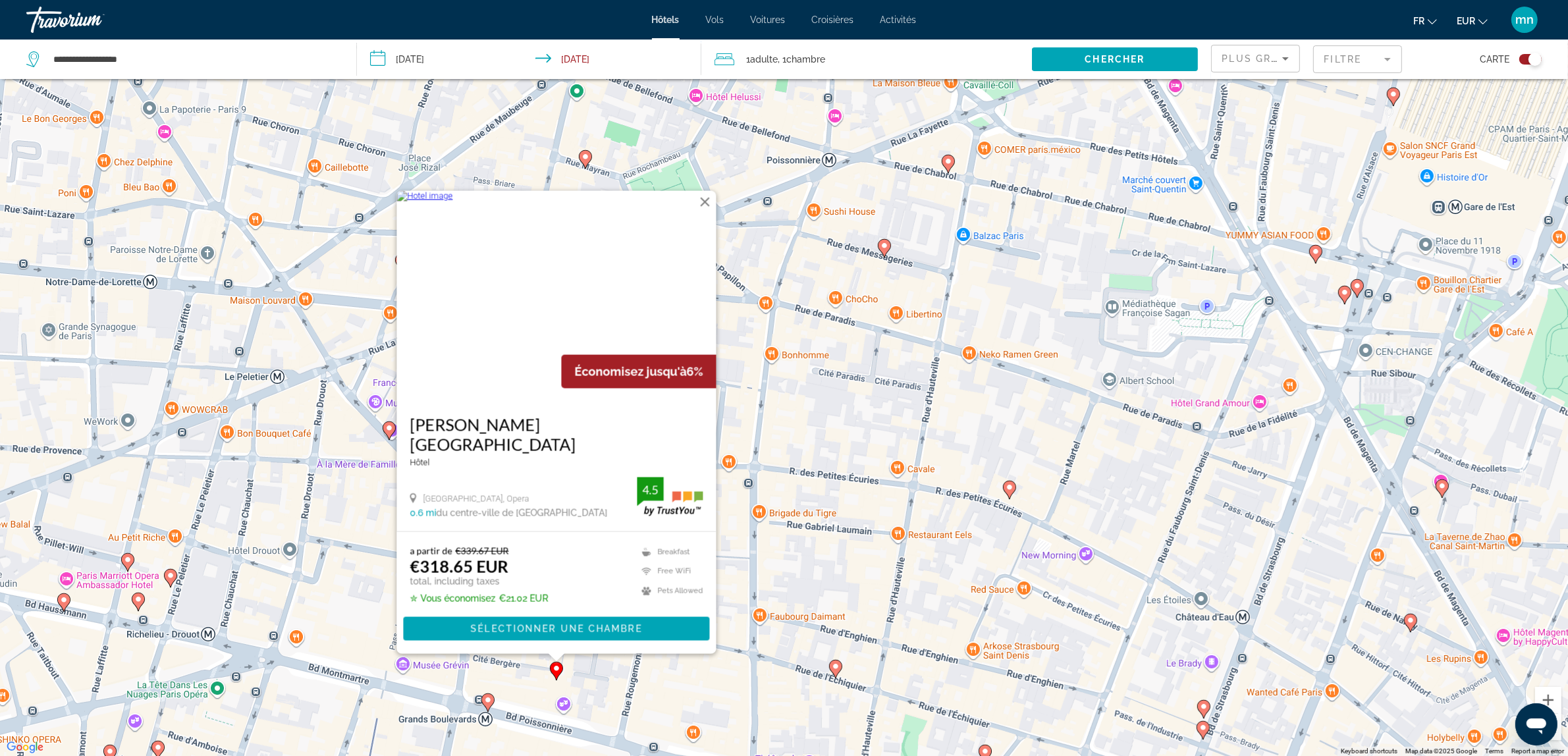
click at [483, 703] on icon "Main content" at bounding box center [487, 702] width 11 height 17
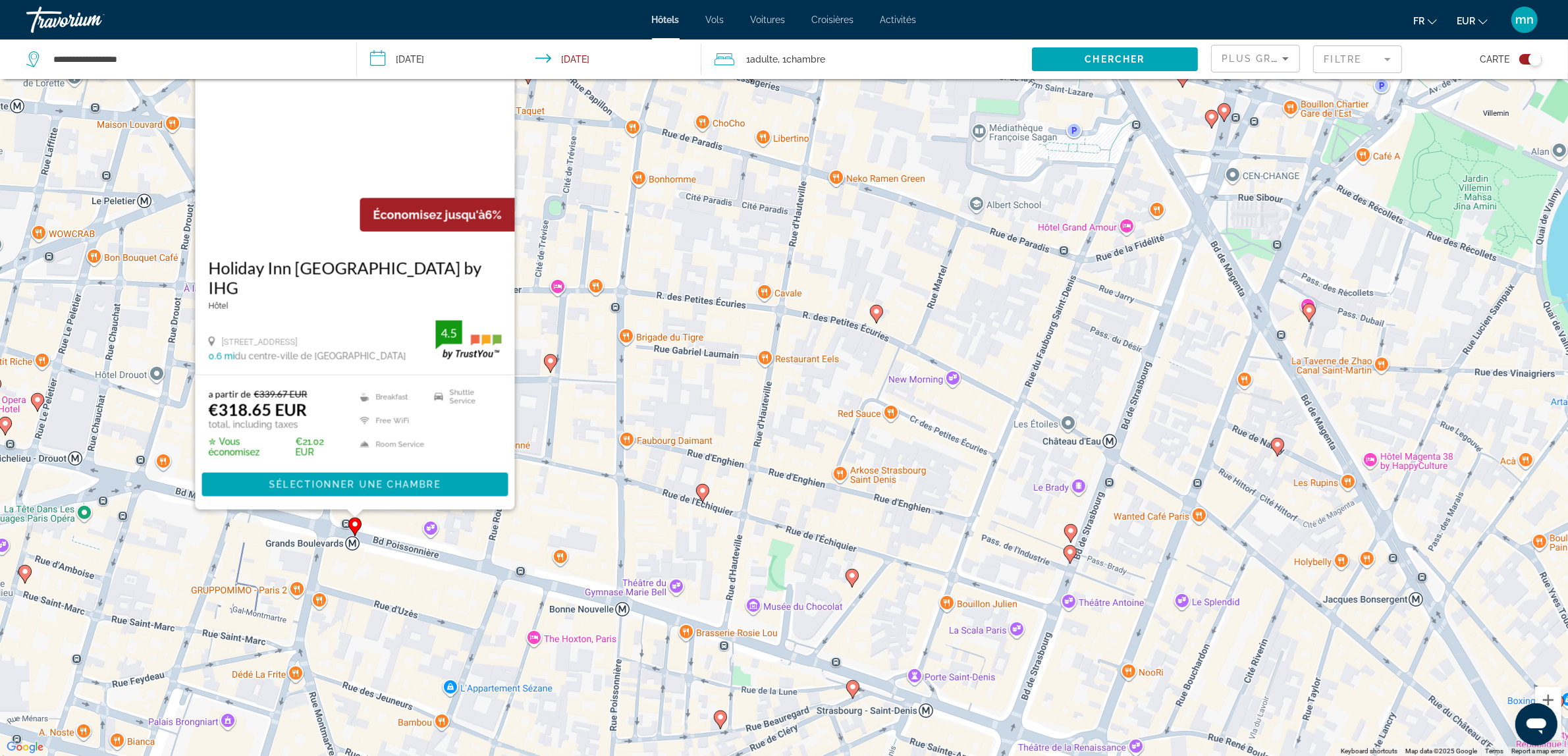
drag, startPoint x: 596, startPoint y: 728, endPoint x: 459, endPoint y: 533, distance: 238.3
click at [459, 533] on div "To activate drag with keyboard, press Alt + Enter. Once in keyboard drag state,…" at bounding box center [784, 378] width 1568 height 756
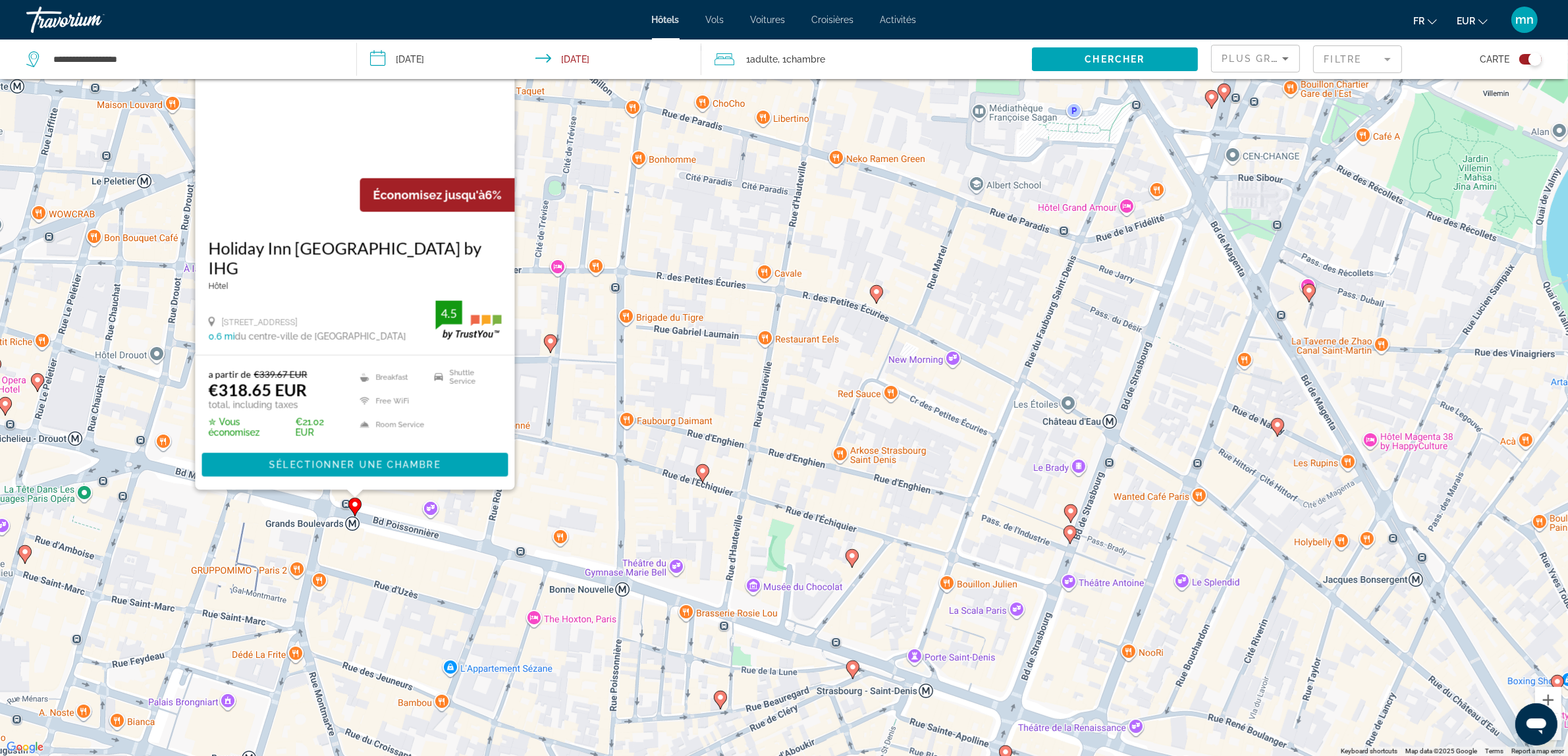
click at [854, 559] on image "Main content" at bounding box center [852, 556] width 8 height 8
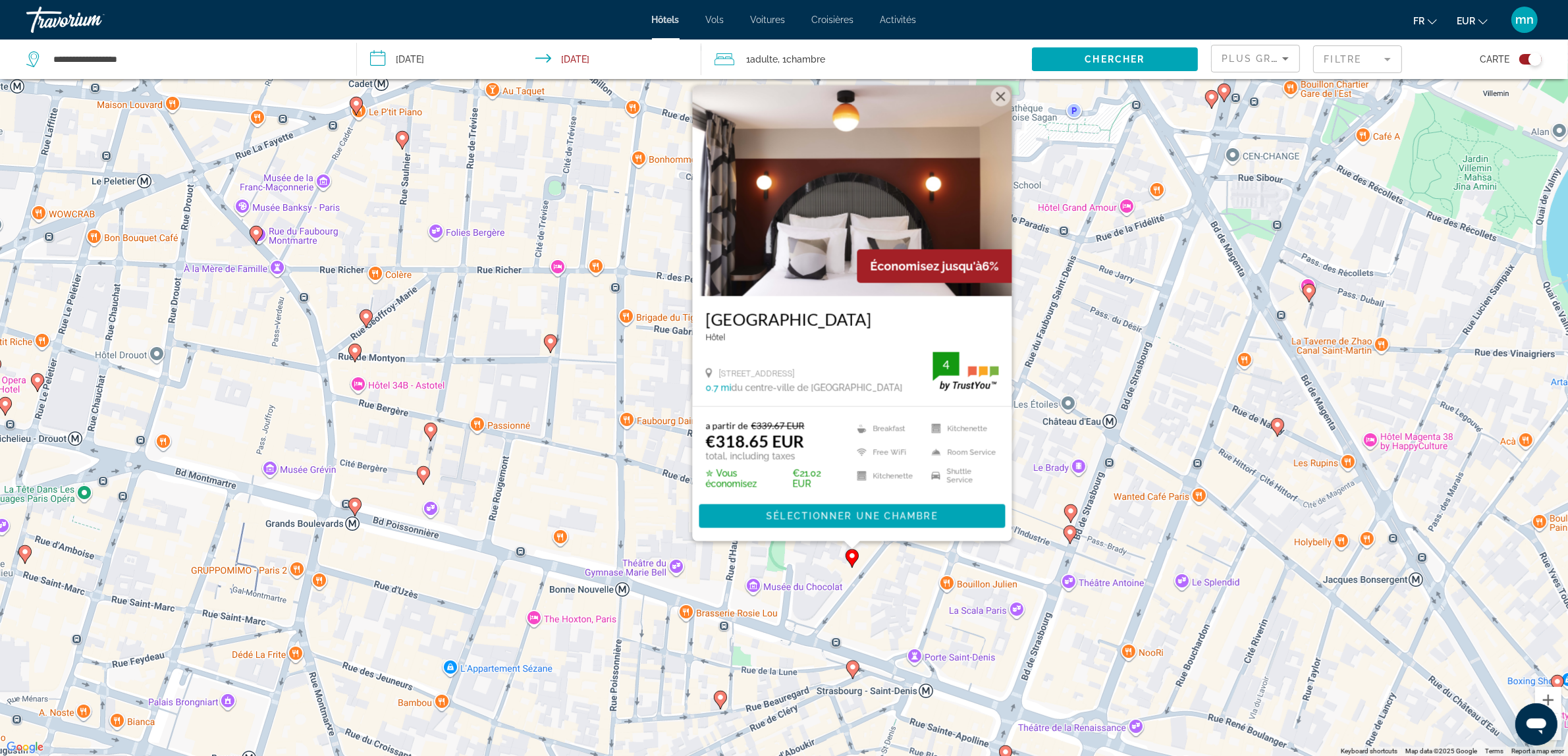
click at [1072, 535] on image "Main content" at bounding box center [1070, 532] width 8 height 8
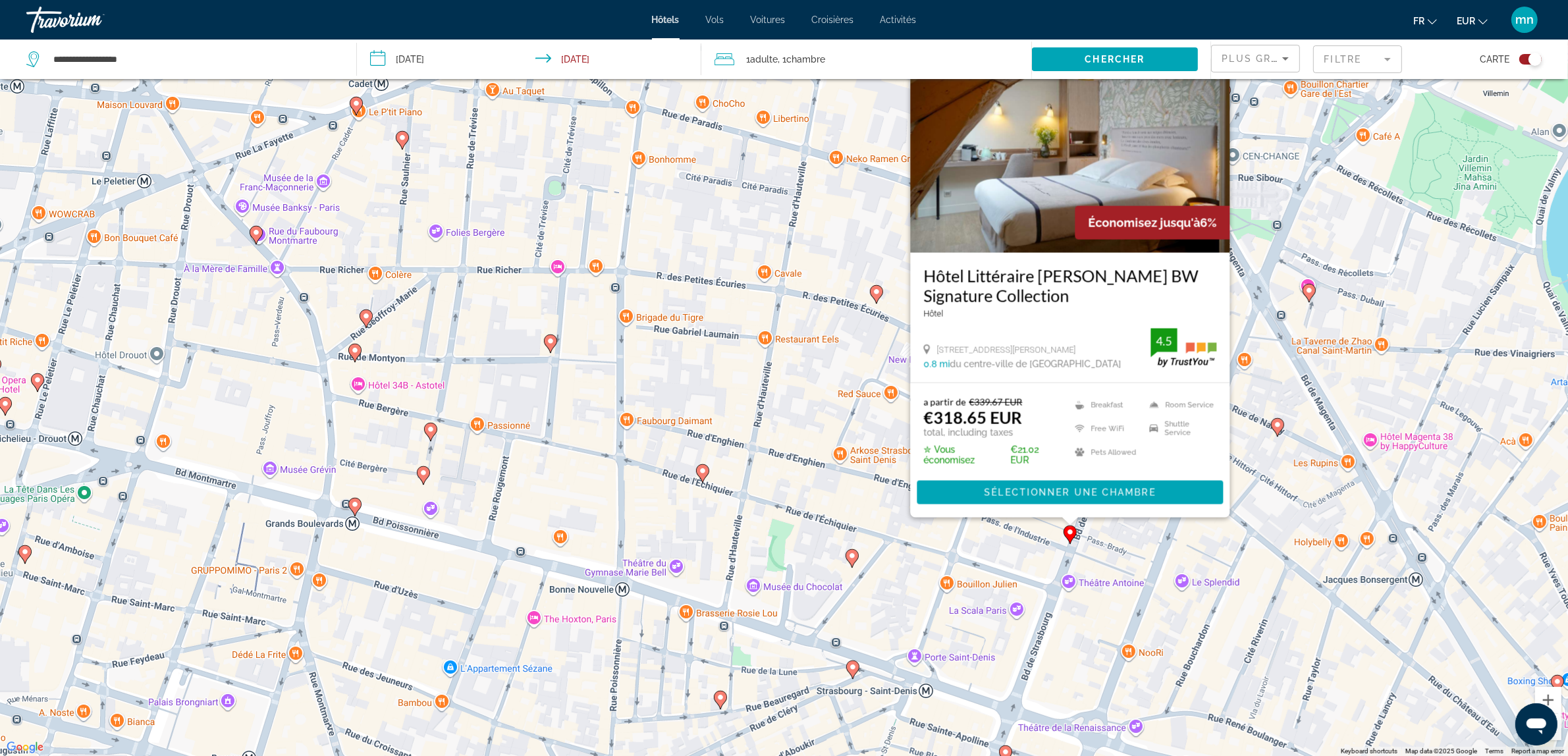
click at [880, 301] on gmp-advanced-marker "Main content" at bounding box center [876, 295] width 13 height 20
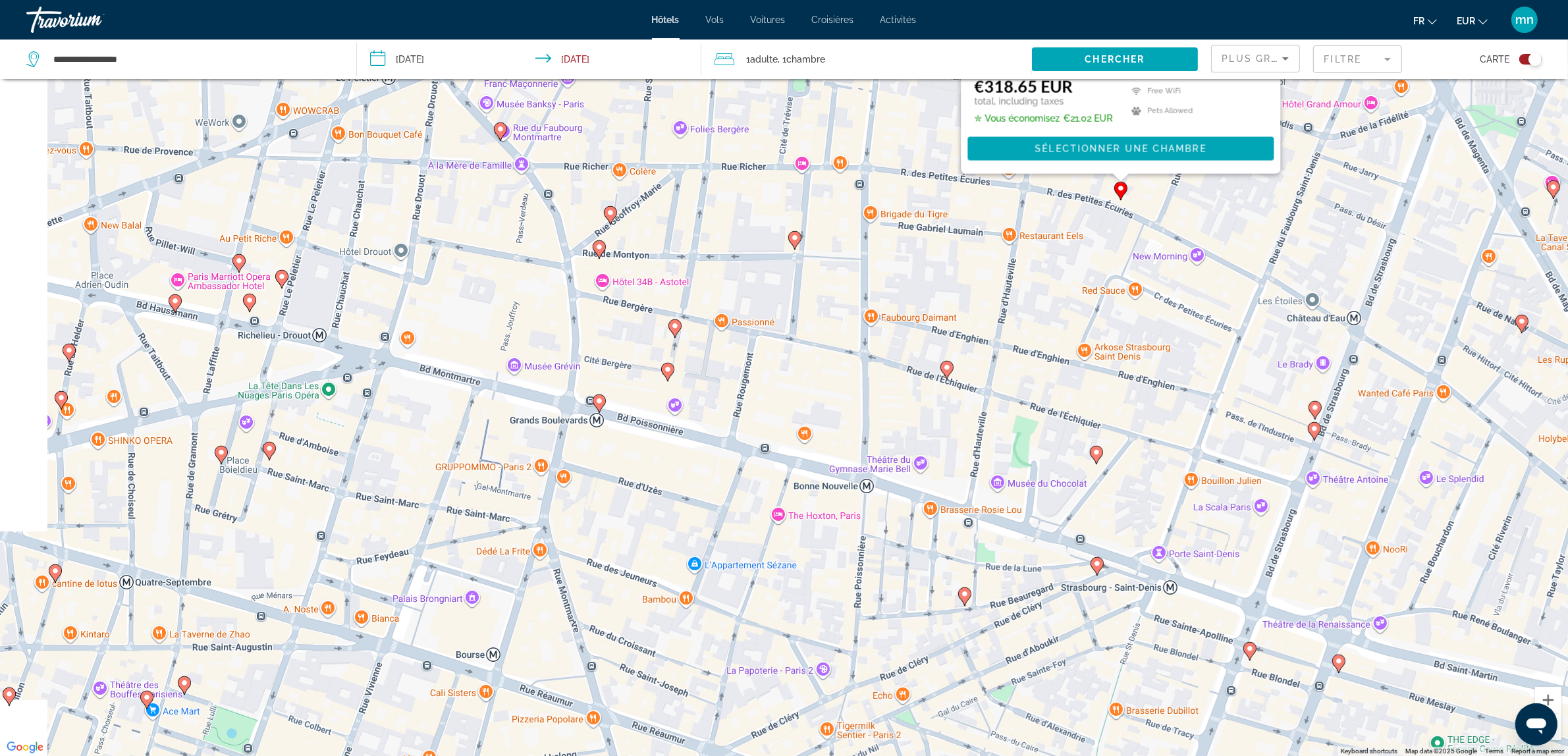
drag, startPoint x: 714, startPoint y: 558, endPoint x: 956, endPoint y: 246, distance: 394.9
click at [956, 246] on div "To activate drag with keyboard, press Alt + Enter. Once in keyboard drag state,…" at bounding box center [784, 378] width 1568 height 756
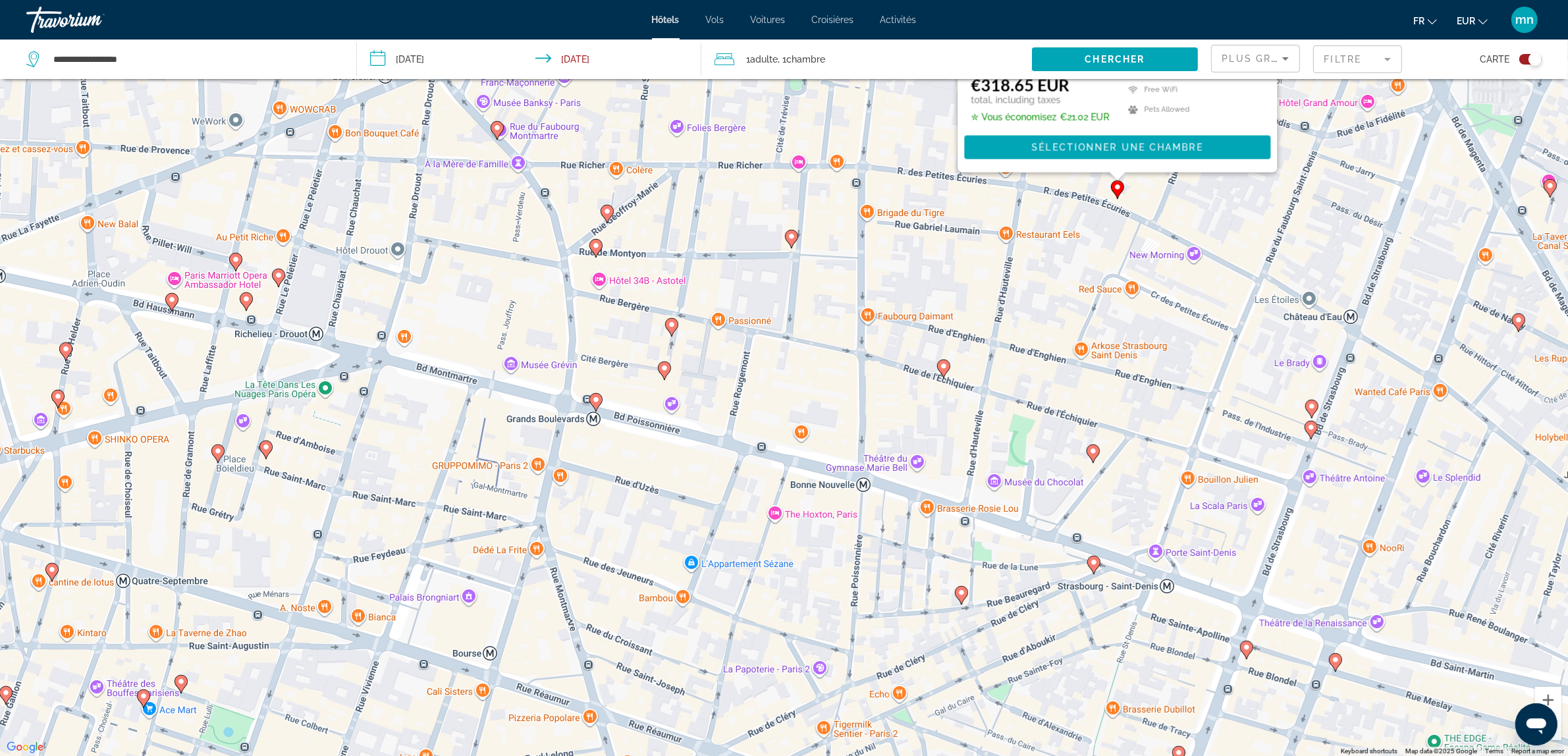
click at [272, 445] on gmp-advanced-marker "Main content" at bounding box center [266, 450] width 13 height 20
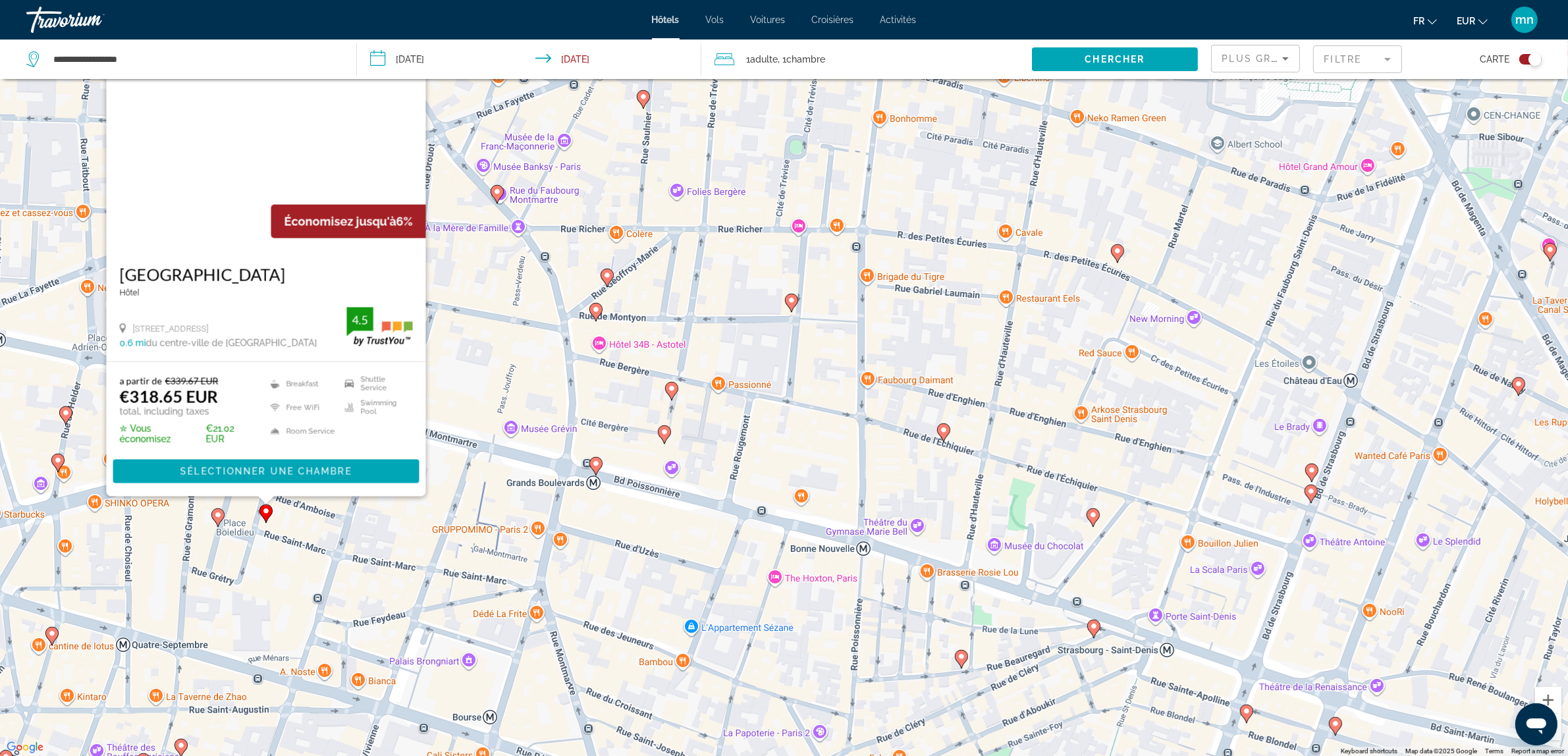
click at [1559, 729] on button "Zoom out" at bounding box center [1548, 727] width 26 height 26
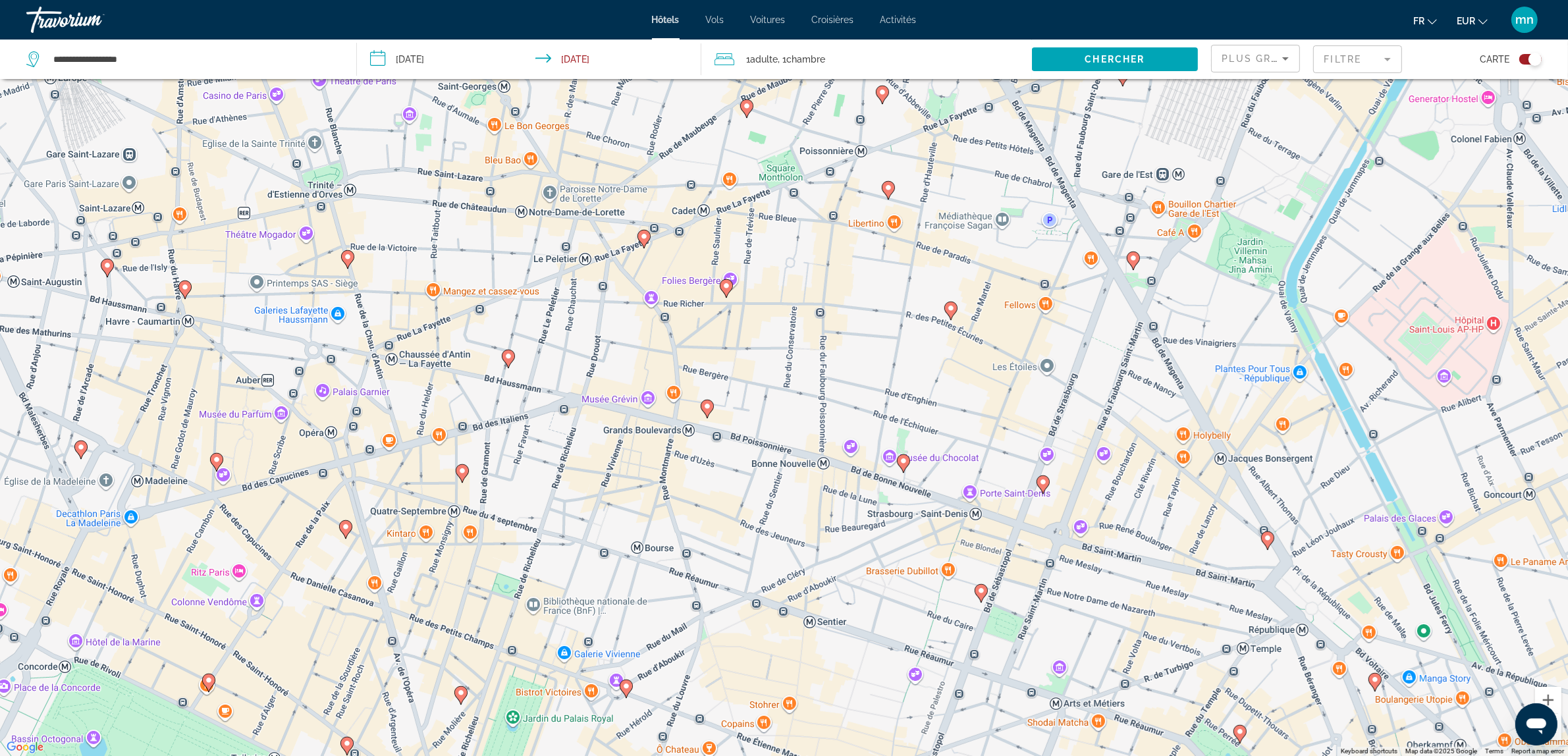
click at [1346, 60] on mat-form-field "Filtre" at bounding box center [1357, 59] width 89 height 28
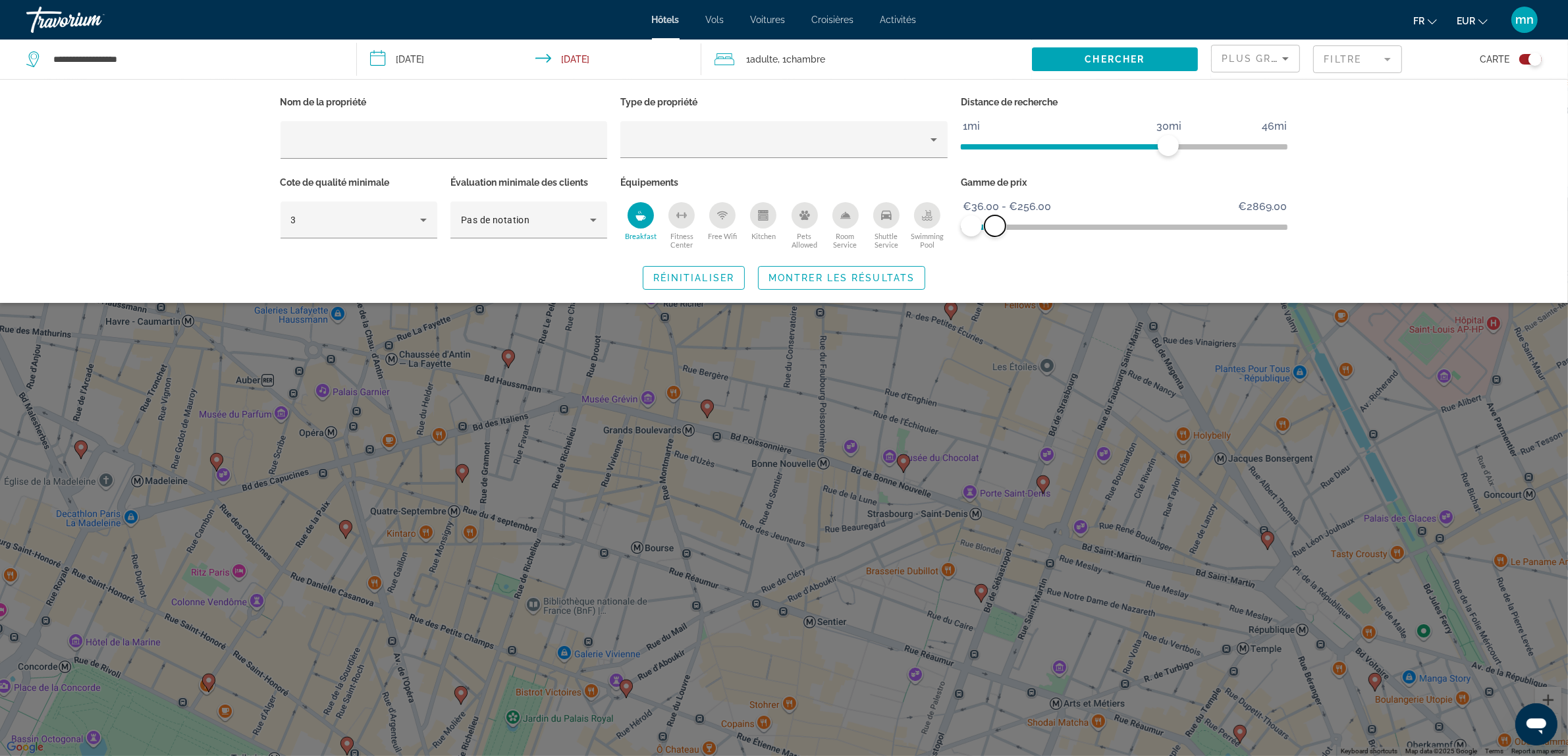
drag, startPoint x: 1272, startPoint y: 229, endPoint x: 995, endPoint y: 222, distance: 277.1
click at [995, 222] on span "ngx-slider-max" at bounding box center [995, 226] width 21 height 21
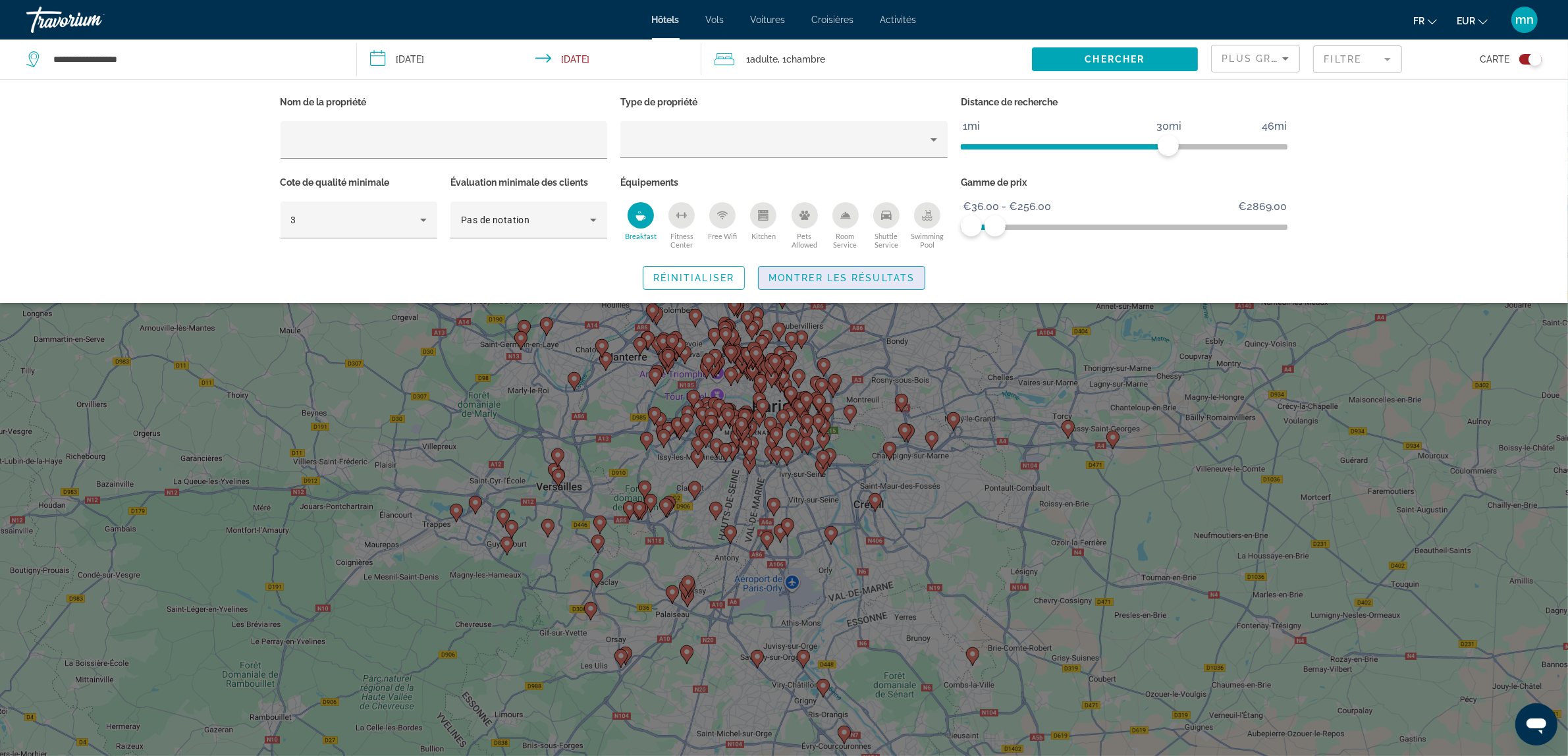
click at [850, 275] on span "Montrer les résultats" at bounding box center [841, 278] width 146 height 11
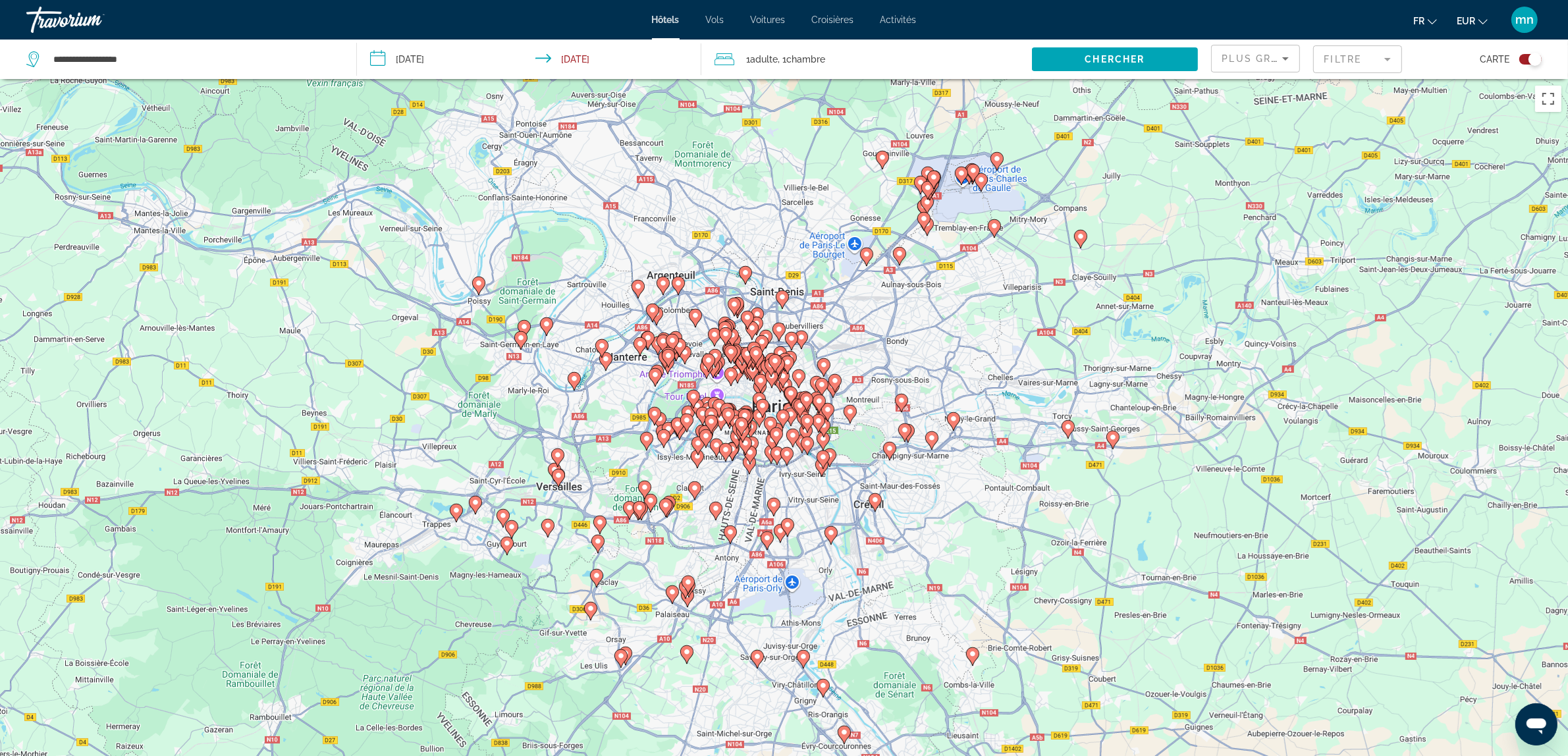
click at [769, 380] on image "Main content" at bounding box center [772, 376] width 8 height 8
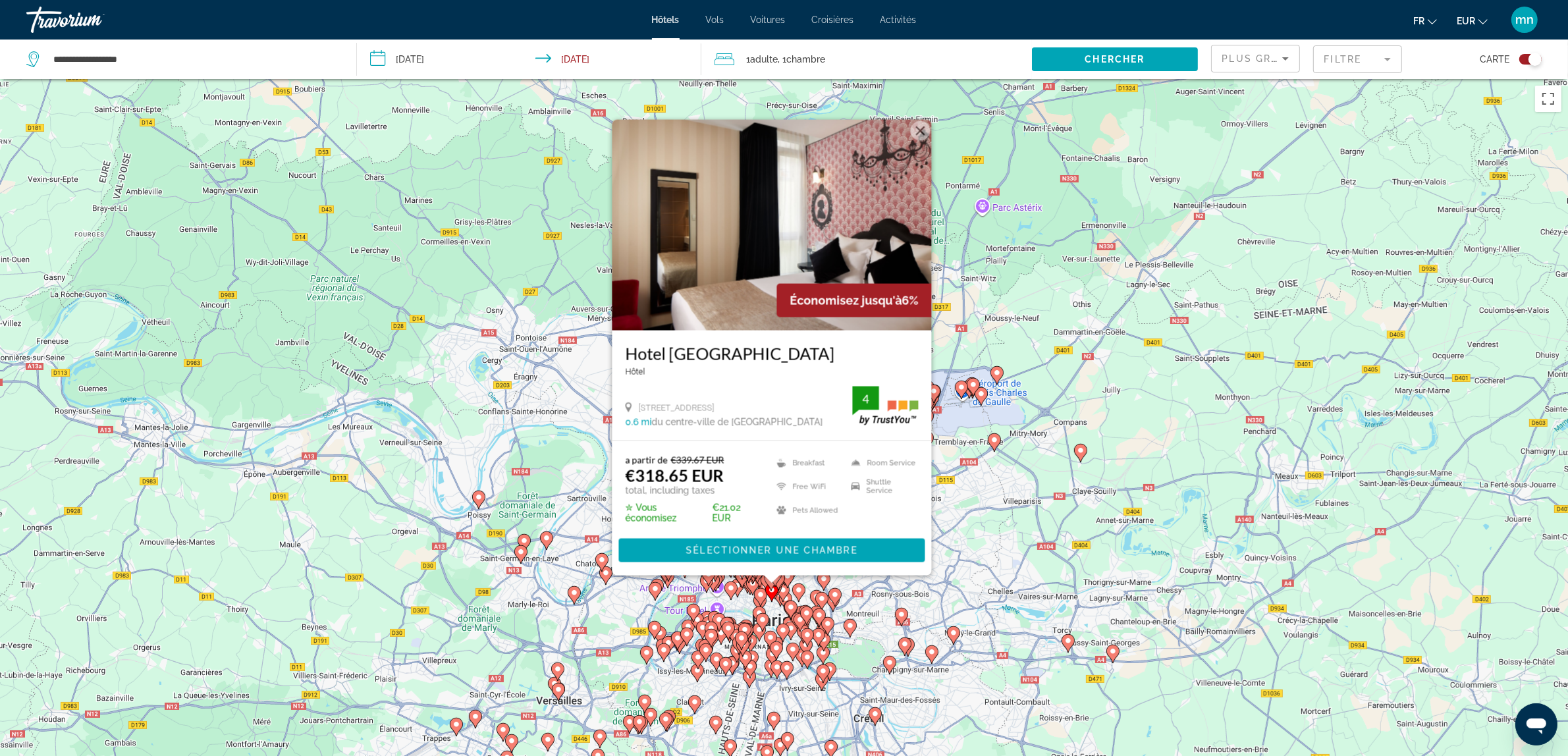
click at [761, 608] on icon "Main content" at bounding box center [758, 615] width 11 height 17
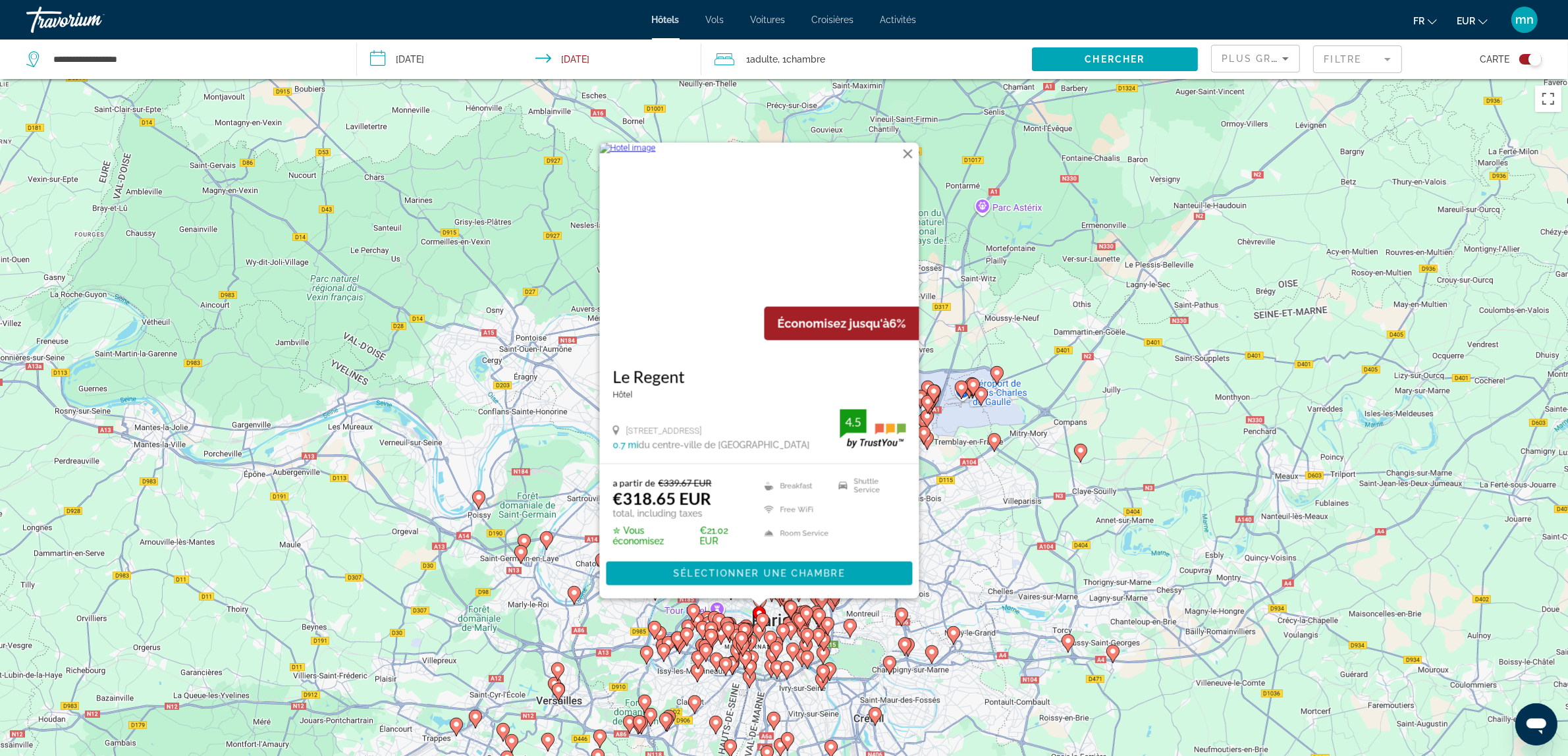
click at [482, 468] on div "To activate drag with keyboard, press Alt + Enter. Once in keyboard drag state,…" at bounding box center [784, 457] width 1568 height 756
